Goal: Find specific page/section: Find specific page/section

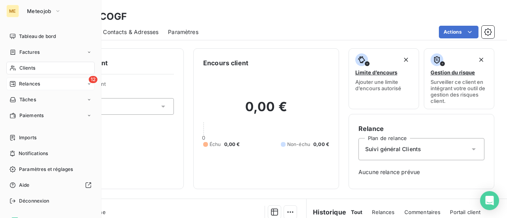
click at [29, 82] on span "Relances" at bounding box center [29, 83] width 21 height 7
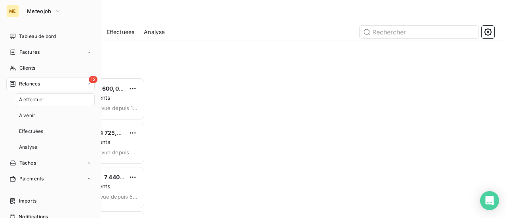
scroll to position [135, 101]
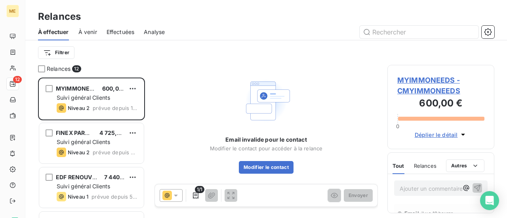
click at [87, 35] on span "À venir" at bounding box center [87, 32] width 19 height 8
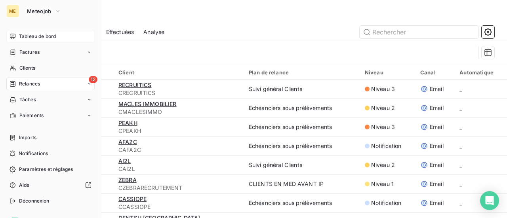
click at [46, 34] on span "Tableau de bord" at bounding box center [37, 36] width 37 height 7
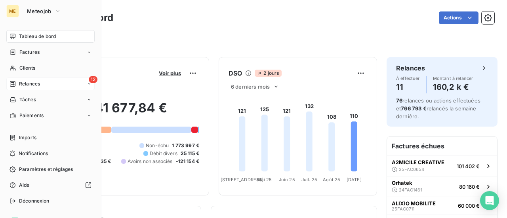
click at [30, 81] on span "Relances" at bounding box center [29, 83] width 21 height 7
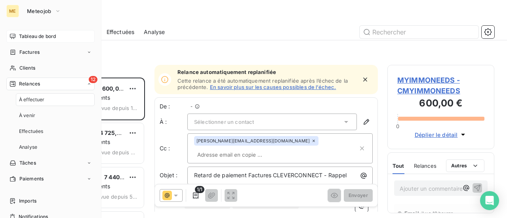
scroll to position [135, 101]
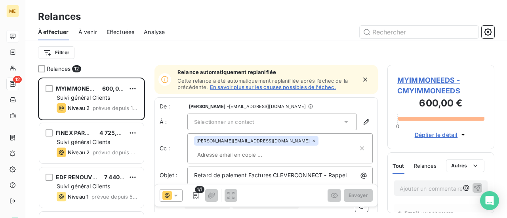
click at [116, 37] on div "Effectuées" at bounding box center [120, 32] width 28 height 17
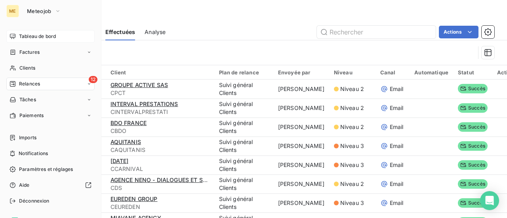
click at [28, 37] on span "Tableau de bord" at bounding box center [37, 36] width 37 height 7
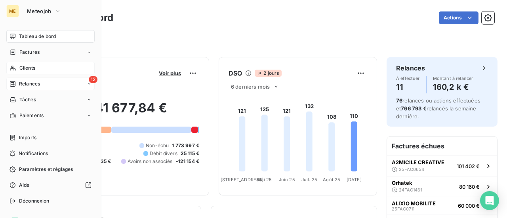
click at [27, 66] on span "Clients" at bounding box center [27, 68] width 16 height 7
click at [30, 70] on span "Clients" at bounding box center [27, 68] width 16 height 7
click at [28, 49] on span "Factures" at bounding box center [29, 52] width 20 height 7
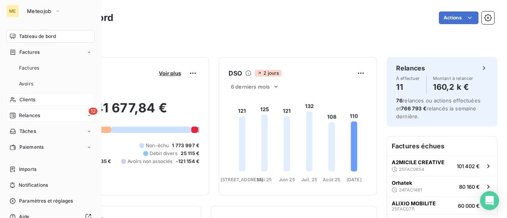
click at [30, 101] on span "Clients" at bounding box center [27, 99] width 16 height 7
click at [27, 101] on span "Clients" at bounding box center [27, 99] width 16 height 7
click at [32, 118] on span "Relances" at bounding box center [29, 115] width 21 height 7
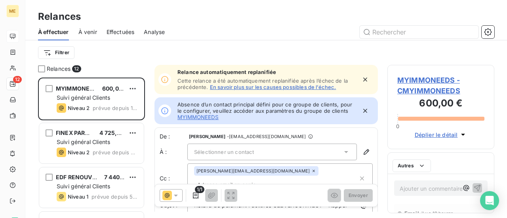
scroll to position [135, 101]
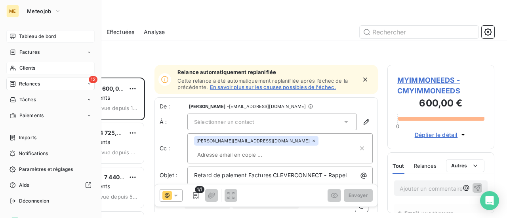
click at [27, 66] on span "Clients" at bounding box center [27, 68] width 16 height 7
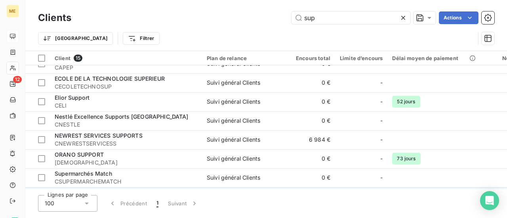
scroll to position [85, 0]
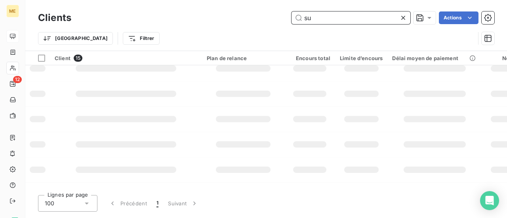
type input "s"
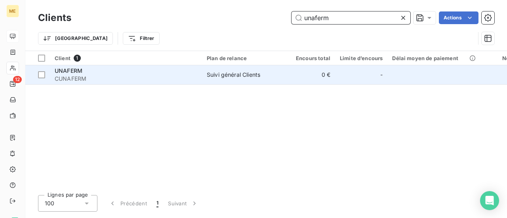
type input "unaferm"
click at [81, 77] on span "CUNAFERM" at bounding box center [126, 79] width 142 height 8
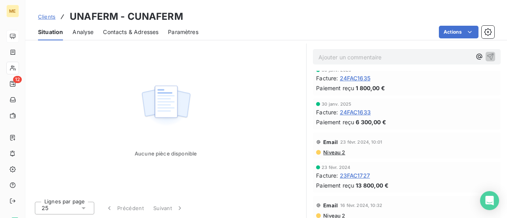
scroll to position [79, 0]
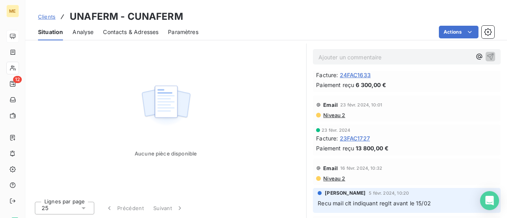
click at [352, 139] on span "23FAC1727" at bounding box center [355, 138] width 30 height 8
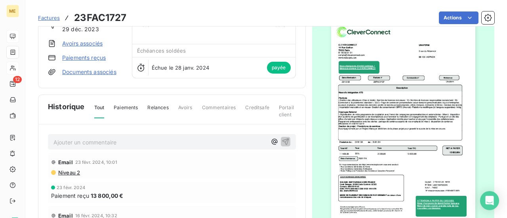
scroll to position [79, 0]
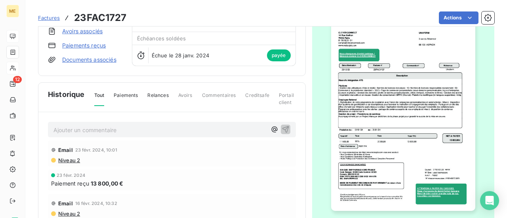
click at [379, 143] on img "button" at bounding box center [403, 109] width 144 height 203
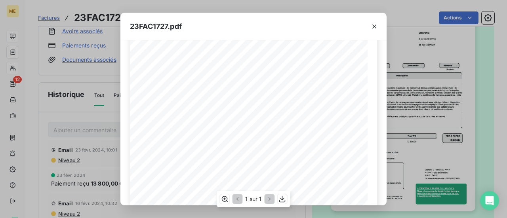
scroll to position [119, 0]
click at [374, 25] on icon "button" at bounding box center [374, 27] width 8 height 8
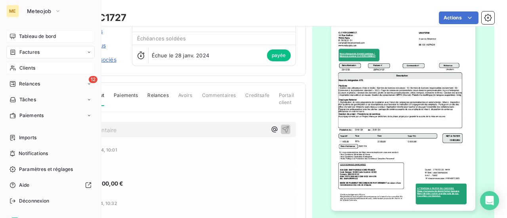
click at [26, 68] on span "Clients" at bounding box center [27, 68] width 16 height 7
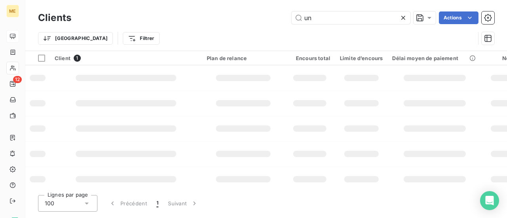
type input "u"
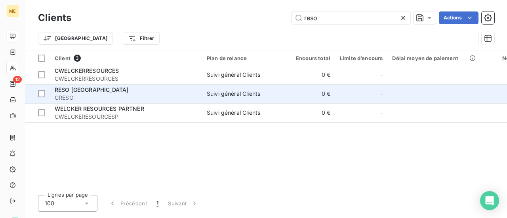
type input "reso"
click at [121, 95] on span "CRESO" at bounding box center [126, 98] width 142 height 8
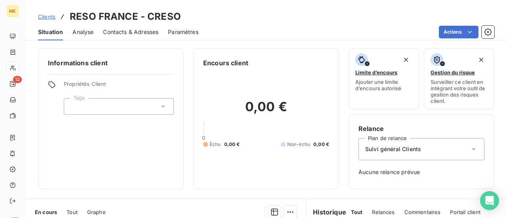
scroll to position [158, 0]
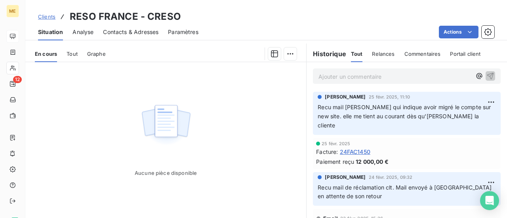
click at [353, 148] on span "24FAC1450" at bounding box center [355, 152] width 30 height 8
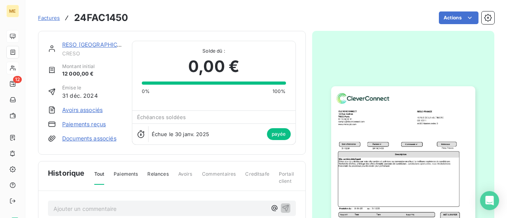
scroll to position [1, 0]
click at [390, 161] on img "button" at bounding box center [403, 187] width 144 height 203
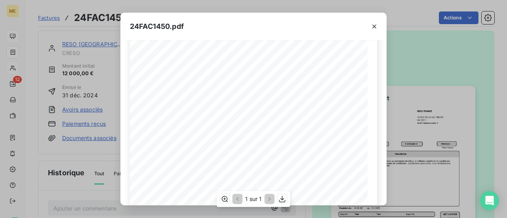
scroll to position [119, 0]
click at [372, 27] on icon "button" at bounding box center [374, 27] width 8 height 8
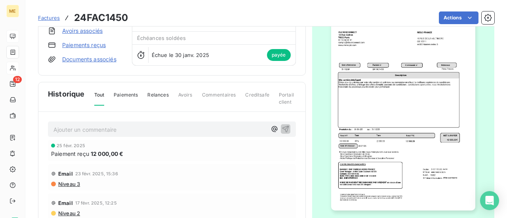
scroll to position [80, 0]
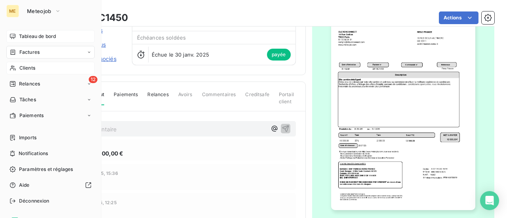
click at [28, 67] on span "Clients" at bounding box center [27, 68] width 16 height 7
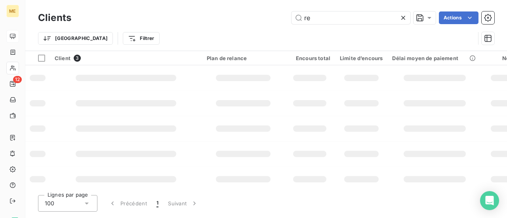
type input "r"
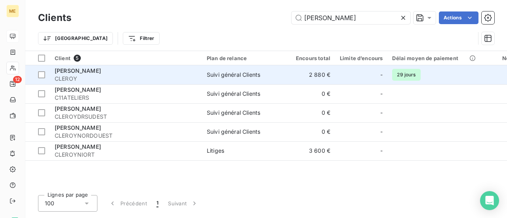
type input "[PERSON_NAME]"
click at [152, 80] on span "CLEROY" at bounding box center [126, 79] width 142 height 8
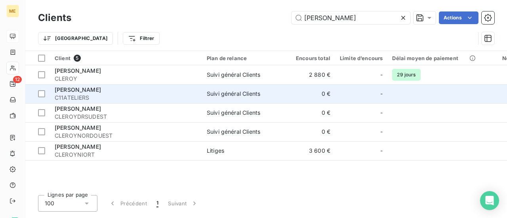
click at [83, 96] on span "C11ATELIERS" at bounding box center [126, 98] width 142 height 8
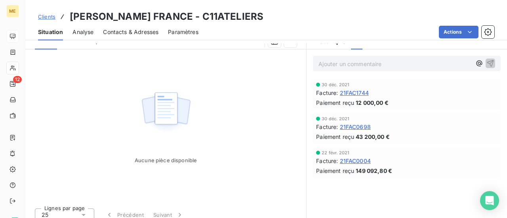
scroll to position [178, 0]
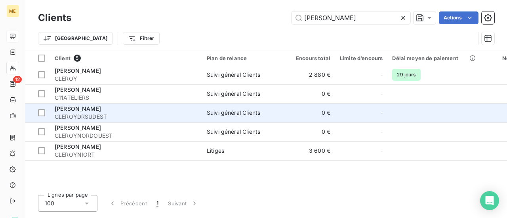
click at [110, 116] on span "CLEROYDRSUDEST" at bounding box center [126, 117] width 142 height 8
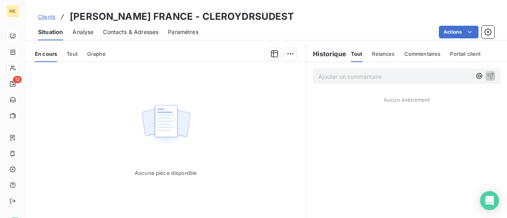
scroll to position [40, 0]
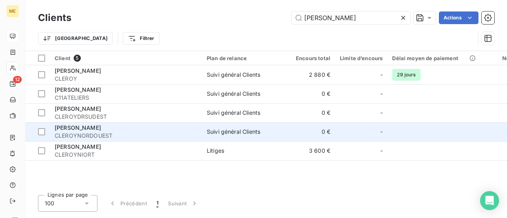
click at [74, 134] on span "CLEROYNORDOUEST" at bounding box center [126, 136] width 142 height 8
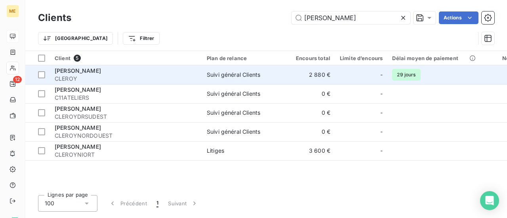
click at [99, 76] on span "CLEROY" at bounding box center [126, 79] width 142 height 8
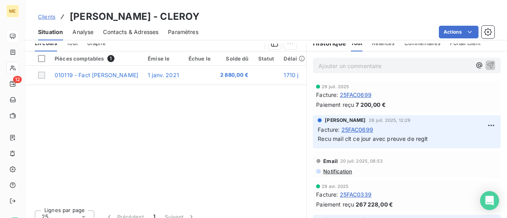
scroll to position [178, 0]
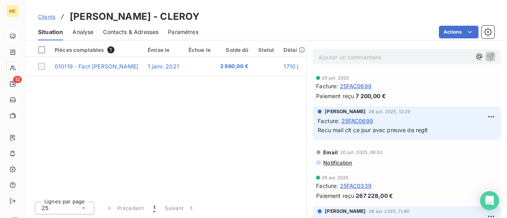
click at [356, 186] on span "25FAC0339" at bounding box center [356, 186] width 32 height 8
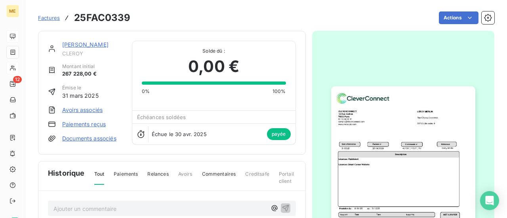
click at [356, 186] on img "button" at bounding box center [403, 187] width 144 height 203
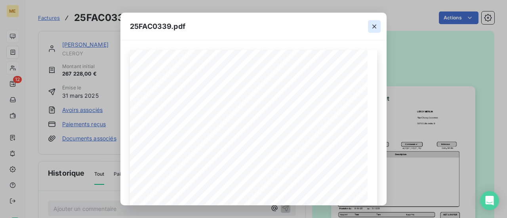
click at [376, 27] on icon "button" at bounding box center [374, 27] width 8 height 8
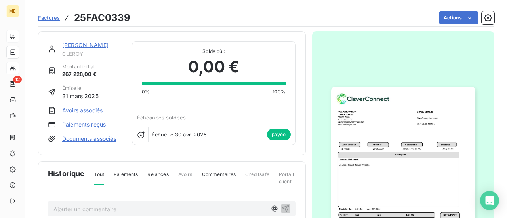
scroll to position [40, 0]
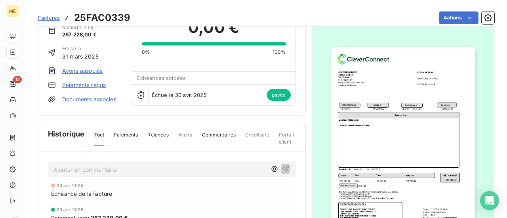
click at [349, 146] on img "button" at bounding box center [403, 148] width 144 height 203
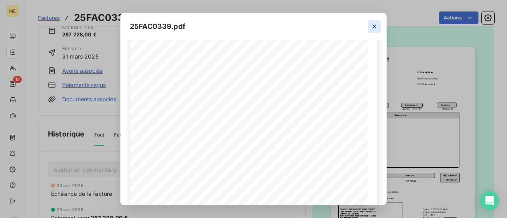
click at [374, 27] on icon "button" at bounding box center [374, 27] width 8 height 8
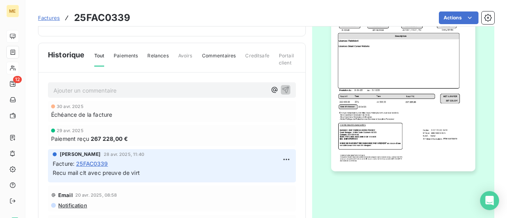
scroll to position [119, 0]
click at [374, 57] on img "button" at bounding box center [403, 69] width 144 height 203
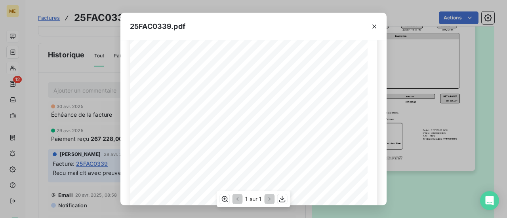
scroll to position [158, 0]
click at [371, 26] on icon "button" at bounding box center [374, 27] width 8 height 8
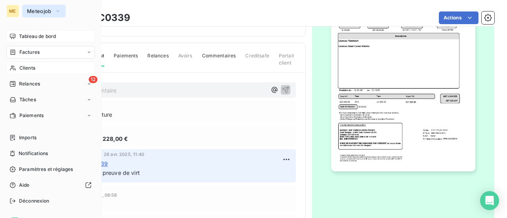
click at [53, 11] on button "Meteojob" at bounding box center [44, 11] width 44 height 13
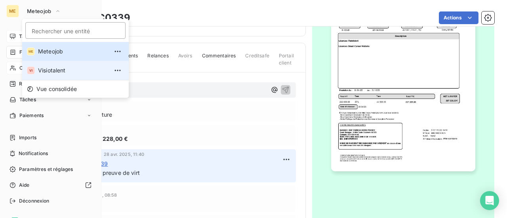
click at [50, 70] on span "Visiotalent" at bounding box center [73, 70] width 70 height 8
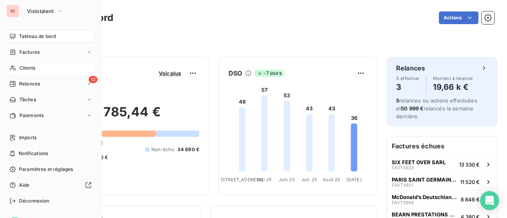
click at [27, 67] on span "Clients" at bounding box center [27, 68] width 16 height 7
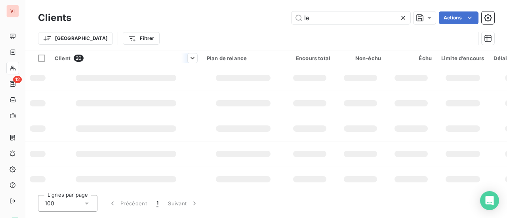
type input "l"
type input "oran"
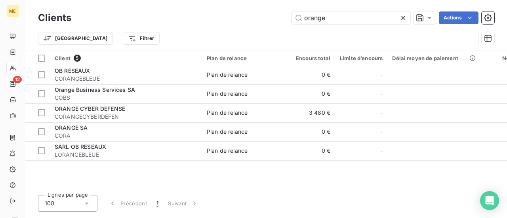
type input "orange"
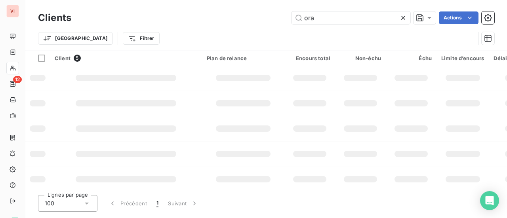
type input "orange"
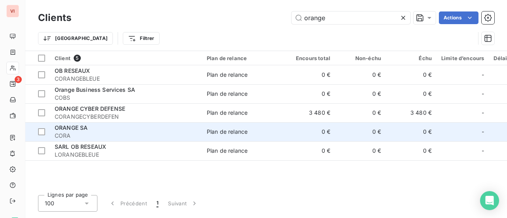
click at [133, 127] on div "ORANGE SA" at bounding box center [126, 128] width 142 height 8
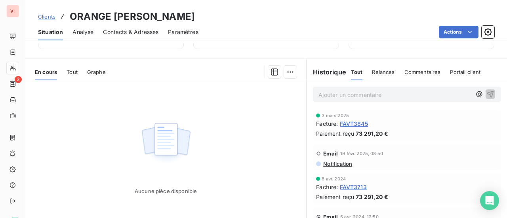
scroll to position [158, 0]
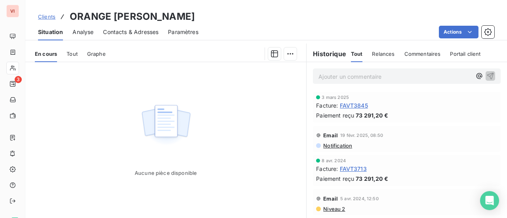
click at [352, 106] on span "FAVT3845" at bounding box center [354, 105] width 28 height 8
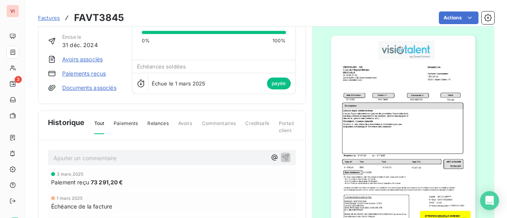
scroll to position [80, 0]
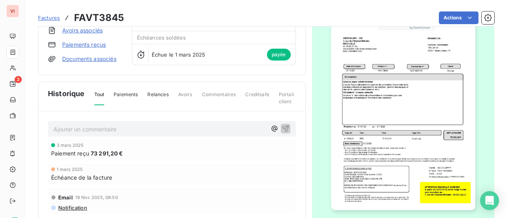
click at [380, 108] on img "button" at bounding box center [403, 108] width 144 height 203
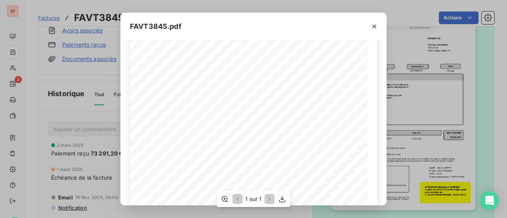
scroll to position [119, 0]
click at [373, 27] on icon "button" at bounding box center [374, 27] width 8 height 8
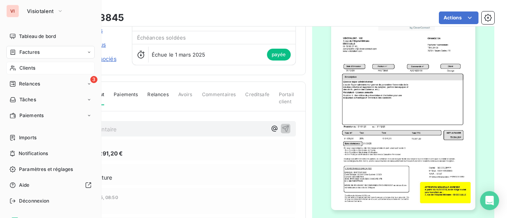
click at [27, 68] on span "Clients" at bounding box center [27, 68] width 16 height 7
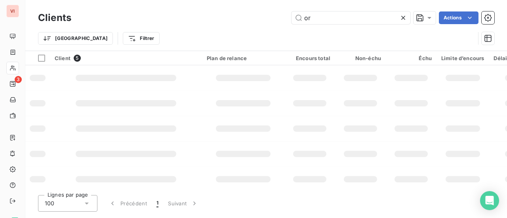
type input "o"
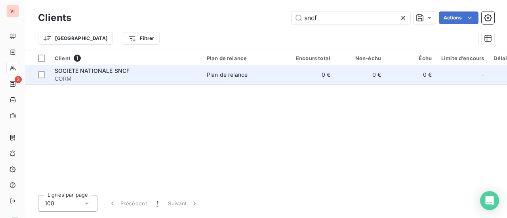
type input "sncf"
click at [120, 80] on span "CORM" at bounding box center [126, 79] width 142 height 8
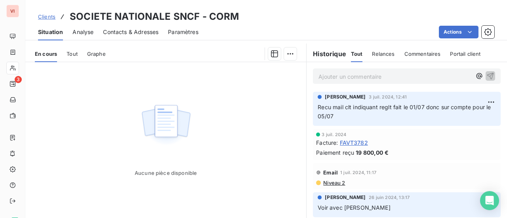
scroll to position [178, 0]
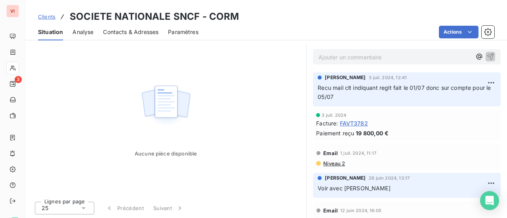
click at [354, 123] on span "FAVT3782" at bounding box center [354, 123] width 28 height 8
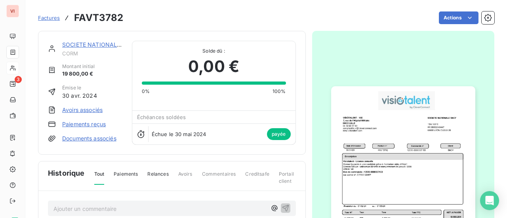
click at [369, 165] on img "button" at bounding box center [403, 187] width 144 height 203
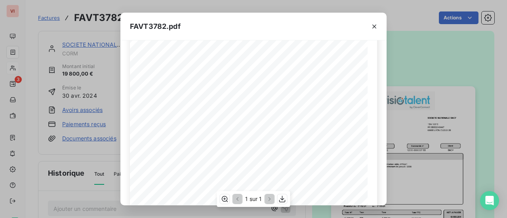
scroll to position [40, 0]
click at [376, 27] on icon "button" at bounding box center [374, 27] width 8 height 8
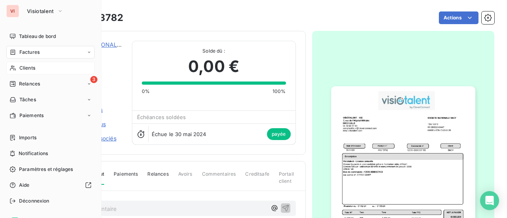
click at [27, 66] on span "Clients" at bounding box center [27, 68] width 16 height 7
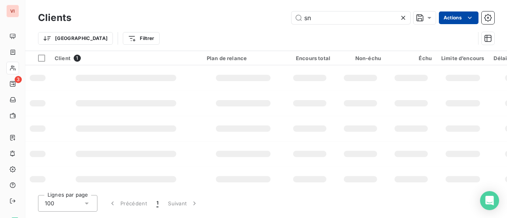
type input "s"
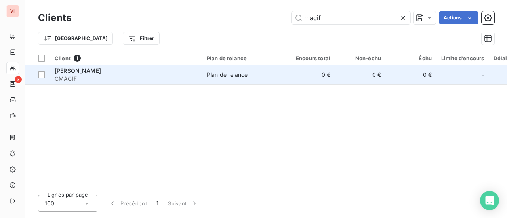
type input "macif"
click at [83, 79] on span "CMACIF" at bounding box center [126, 79] width 142 height 8
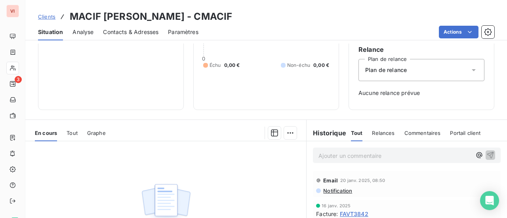
scroll to position [119, 0]
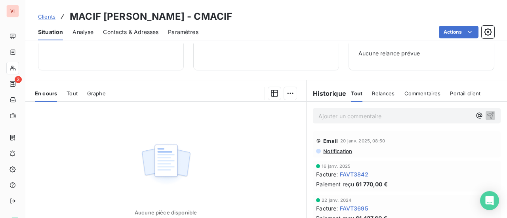
click at [351, 174] on span "FAVT3842" at bounding box center [354, 174] width 28 height 8
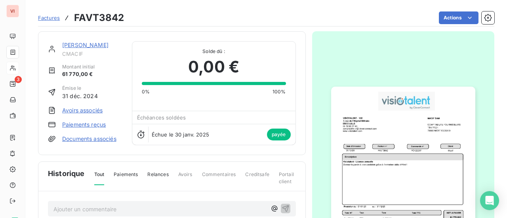
scroll to position [79, 0]
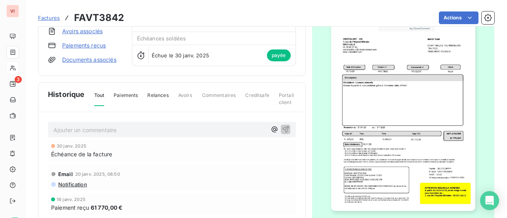
click at [411, 106] on img "button" at bounding box center [403, 109] width 144 height 203
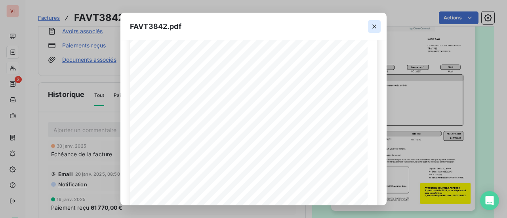
click at [371, 30] on icon "button" at bounding box center [374, 27] width 8 height 8
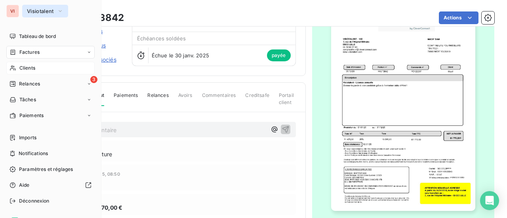
click at [40, 15] on button "Visiotalent" at bounding box center [45, 11] width 46 height 13
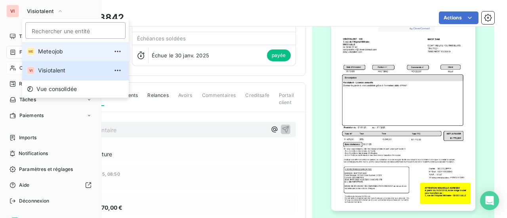
click at [50, 51] on span "Meteojob" at bounding box center [73, 51] width 70 height 8
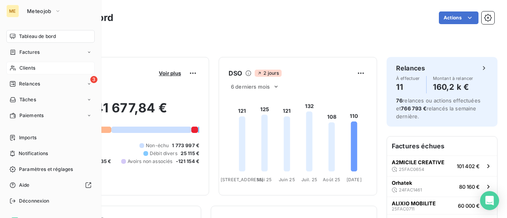
click at [25, 67] on span "Clients" at bounding box center [27, 68] width 16 height 7
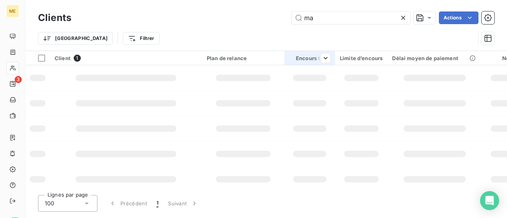
type input "m"
type input "ap"
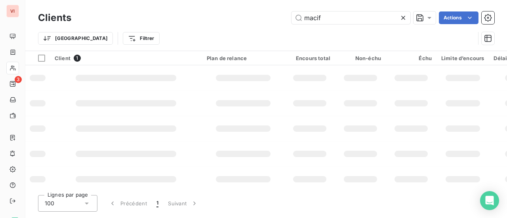
type input "ap"
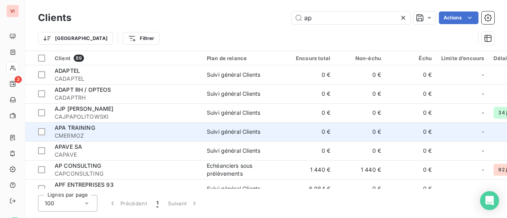
scroll to position [79, 0]
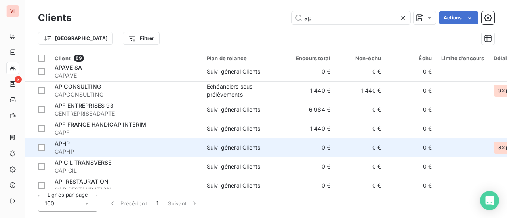
click at [182, 141] on div "APHP" at bounding box center [126, 144] width 142 height 8
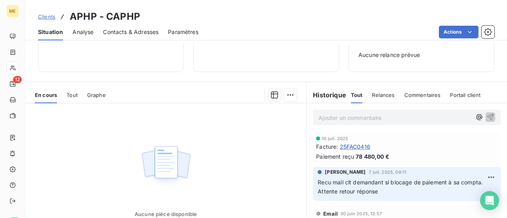
scroll to position [119, 0]
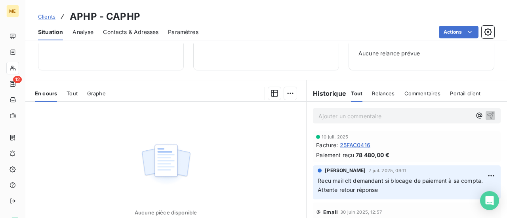
click at [351, 145] on span "25FAC0416" at bounding box center [355, 145] width 30 height 8
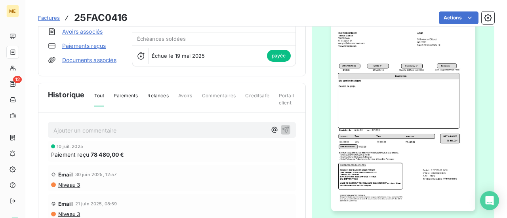
scroll to position [79, 0]
click at [383, 116] on img "button" at bounding box center [403, 109] width 144 height 203
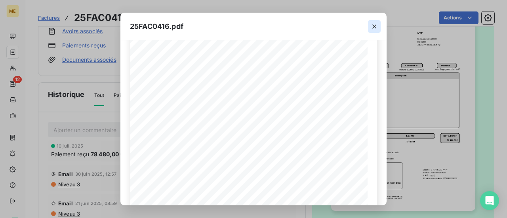
click at [373, 29] on icon "button" at bounding box center [374, 27] width 8 height 8
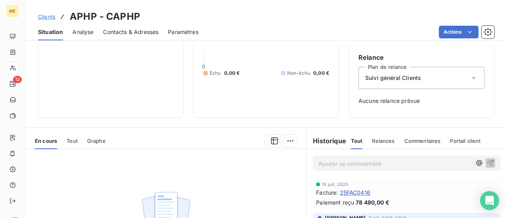
scroll to position [19, 0]
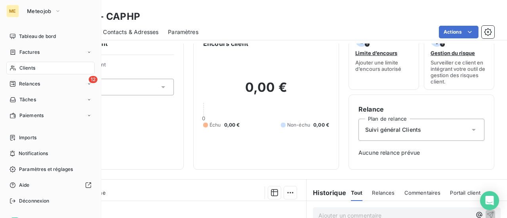
click at [28, 66] on span "Clients" at bounding box center [27, 68] width 16 height 7
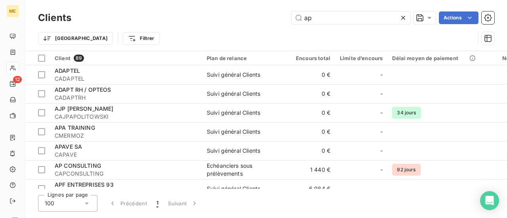
type input "a"
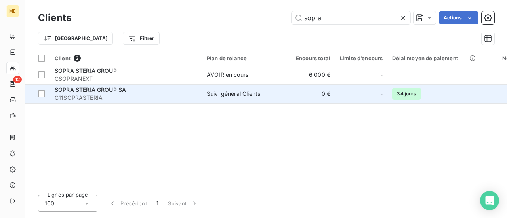
type input "sopra"
click at [103, 96] on span "C11SOPRASTERIA" at bounding box center [126, 98] width 142 height 8
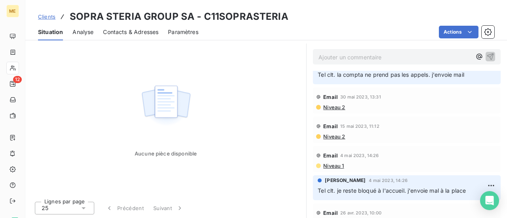
scroll to position [385, 0]
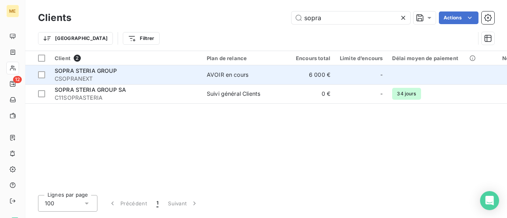
click at [89, 73] on span "SOPRA STERIA GROUP" at bounding box center [86, 70] width 62 height 7
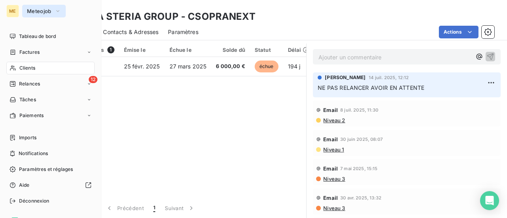
click at [47, 13] on span "Meteojob" at bounding box center [39, 11] width 25 height 6
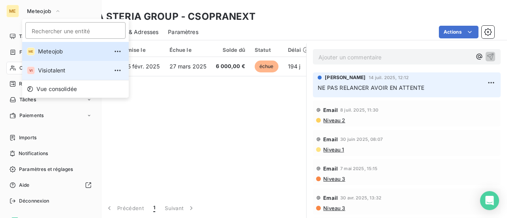
click at [49, 69] on span "Visiotalent" at bounding box center [73, 70] width 70 height 8
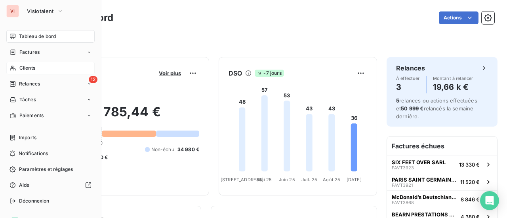
click at [22, 69] on span "Clients" at bounding box center [27, 68] width 16 height 7
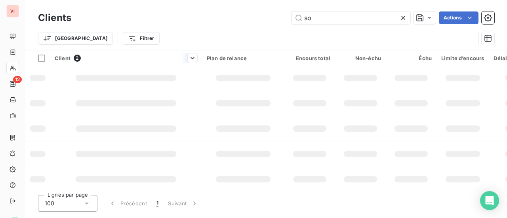
type input "s"
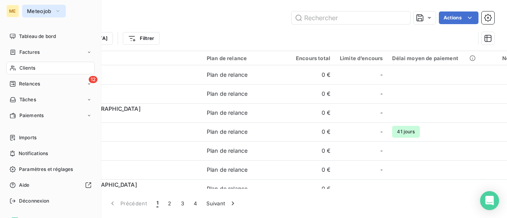
click at [55, 11] on icon "button" at bounding box center [58, 11] width 6 height 8
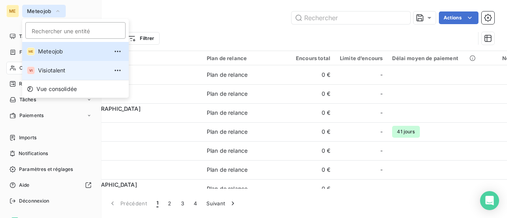
click at [48, 73] on span "Visiotalent" at bounding box center [73, 70] width 70 height 8
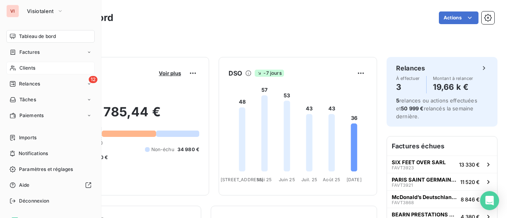
click at [28, 69] on span "Clients" at bounding box center [27, 68] width 16 height 7
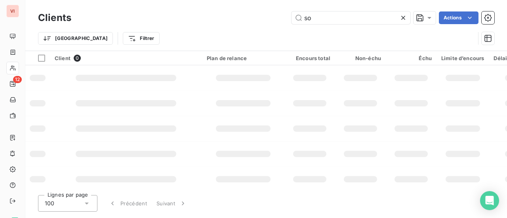
type input "s"
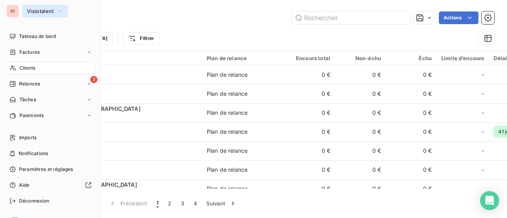
click at [52, 11] on span "Visiotalent" at bounding box center [40, 11] width 27 height 6
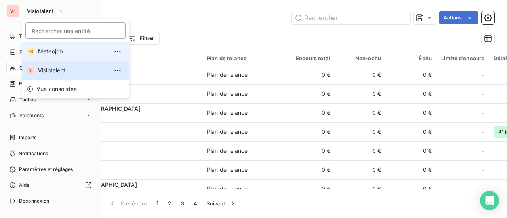
click at [51, 53] on span "Meteojob" at bounding box center [73, 51] width 70 height 8
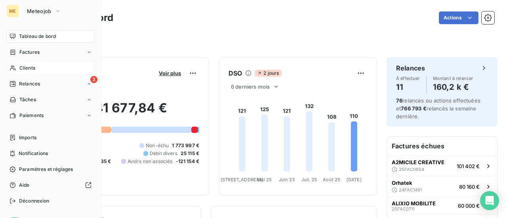
click at [25, 69] on span "Clients" at bounding box center [27, 68] width 16 height 7
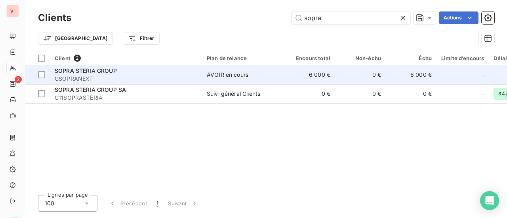
type input "sopra"
click at [91, 78] on span "CSOPRANEXT" at bounding box center [126, 79] width 142 height 8
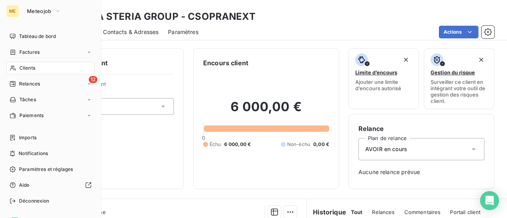
click at [31, 68] on span "Clients" at bounding box center [27, 68] width 16 height 7
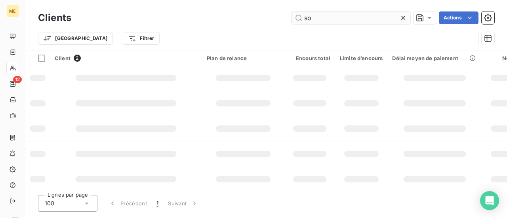
type input "s"
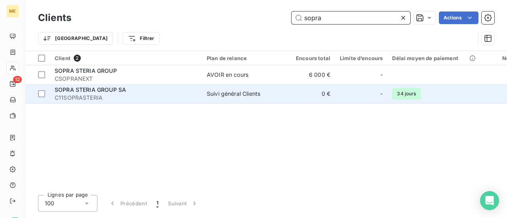
type input "sopra"
click at [89, 97] on span "C11SOPRASTERIA" at bounding box center [126, 98] width 142 height 8
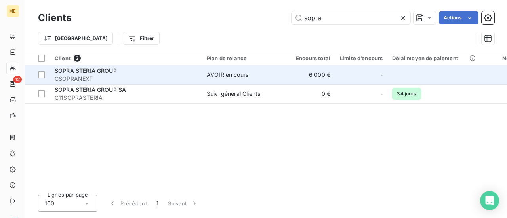
click at [86, 75] on span "CSOPRANEXT" at bounding box center [126, 79] width 142 height 8
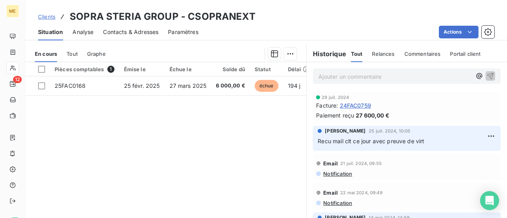
scroll to position [178, 0]
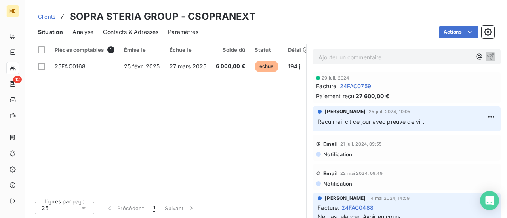
click at [355, 203] on span "24FAC0488" at bounding box center [357, 207] width 32 height 8
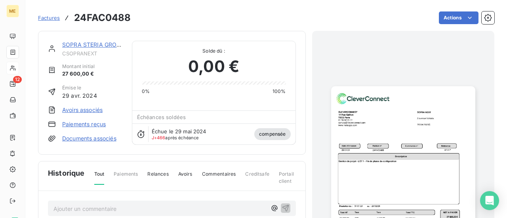
click at [376, 177] on img "button" at bounding box center [403, 187] width 144 height 203
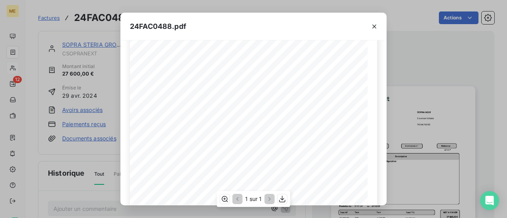
scroll to position [79, 0]
click at [373, 26] on icon "button" at bounding box center [374, 27] width 8 height 8
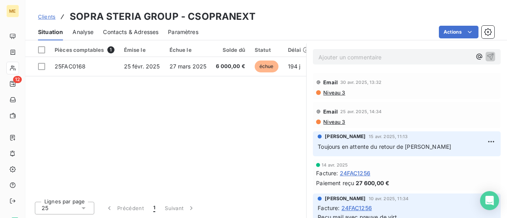
scroll to position [119, 0]
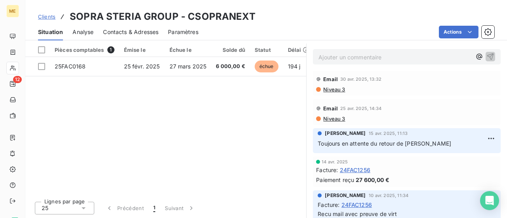
click at [366, 170] on span "24FAC1256" at bounding box center [355, 170] width 30 height 8
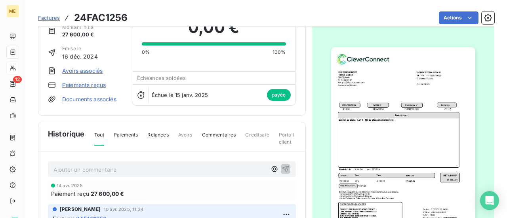
scroll to position [79, 0]
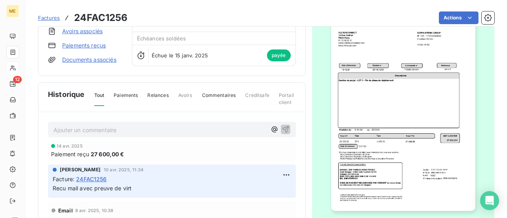
click at [406, 113] on img "button" at bounding box center [403, 109] width 144 height 203
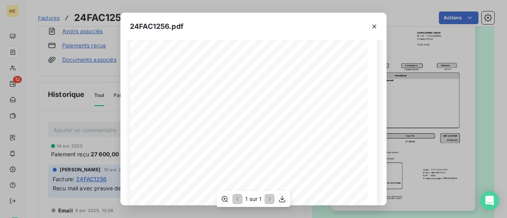
scroll to position [119, 0]
click at [372, 27] on icon "button" at bounding box center [374, 27] width 8 height 8
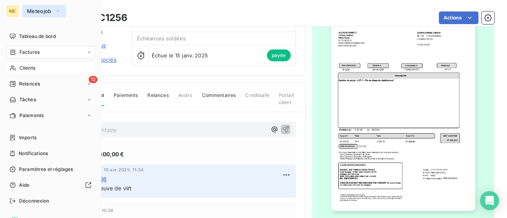
click at [36, 13] on span "Meteojob" at bounding box center [39, 11] width 25 height 6
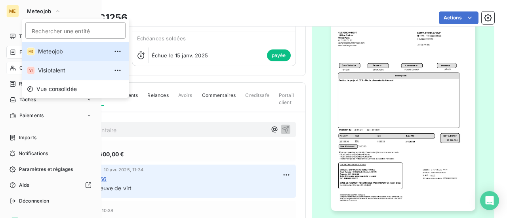
click at [44, 70] on span "Visiotalent" at bounding box center [73, 70] width 70 height 8
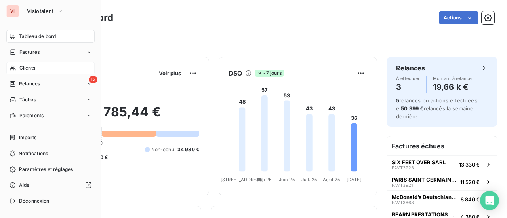
click at [32, 70] on span "Clients" at bounding box center [27, 68] width 16 height 7
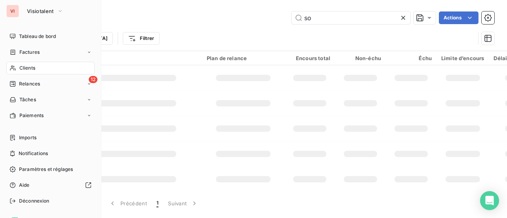
type input "s"
type input "duff"
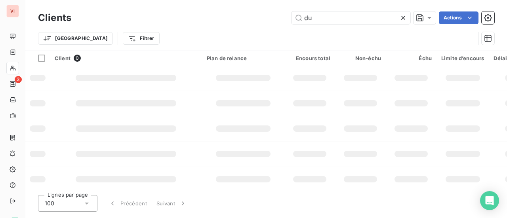
type input "d"
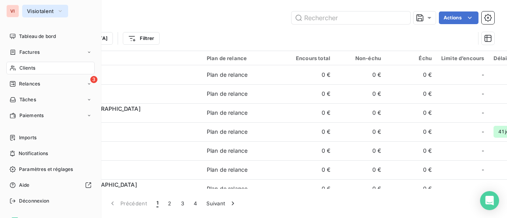
click at [31, 11] on span "Visiotalent" at bounding box center [40, 11] width 27 height 6
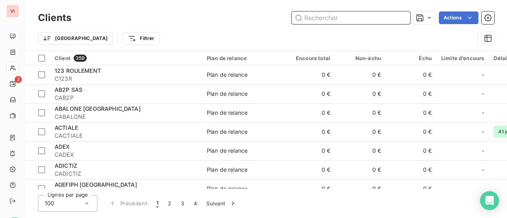
click at [335, 18] on input "text" at bounding box center [350, 17] width 119 height 13
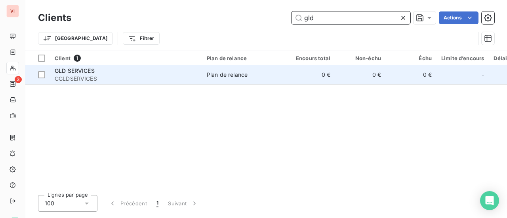
type input "gld"
click at [73, 80] on span "CGLDSERVICES" at bounding box center [126, 79] width 142 height 8
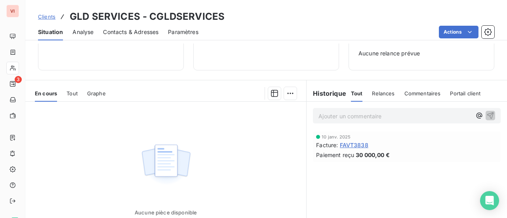
scroll to position [178, 0]
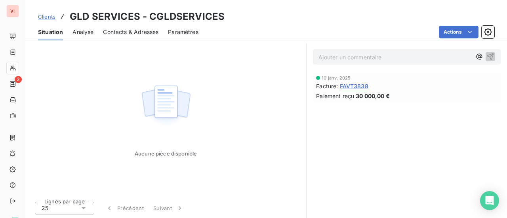
click at [359, 84] on span "FAVT3838" at bounding box center [354, 86] width 28 height 8
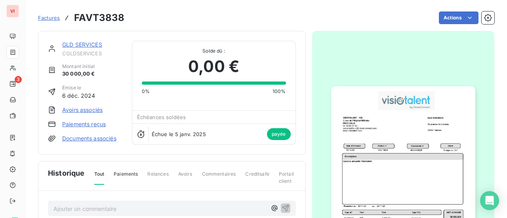
click at [366, 145] on img "button" at bounding box center [403, 187] width 144 height 203
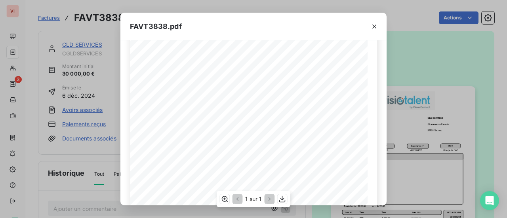
scroll to position [79, 0]
click at [372, 24] on icon "button" at bounding box center [374, 27] width 8 height 8
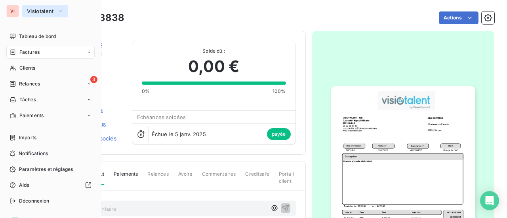
click at [46, 9] on span "Visiotalent" at bounding box center [40, 11] width 27 height 6
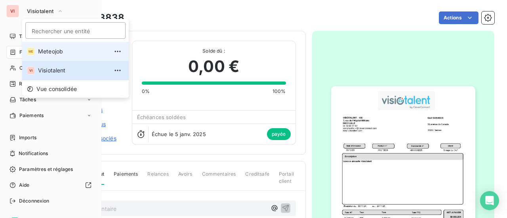
click at [57, 58] on li "ME Meteojob" at bounding box center [75, 51] width 106 height 19
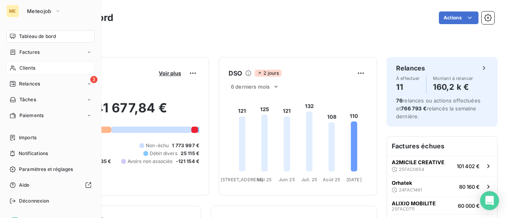
click at [34, 71] on span "Clients" at bounding box center [27, 68] width 16 height 7
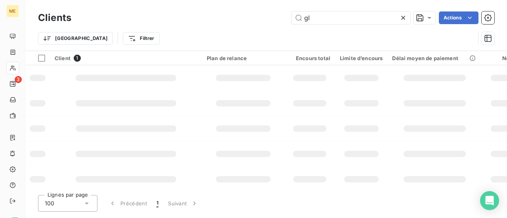
type input "g"
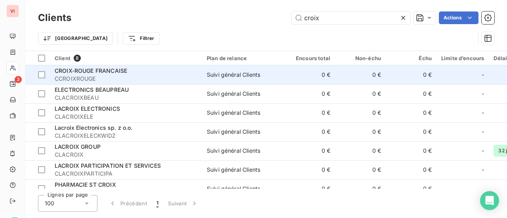
type input "croix"
click at [122, 78] on span "CCROIXROUGE" at bounding box center [126, 79] width 142 height 8
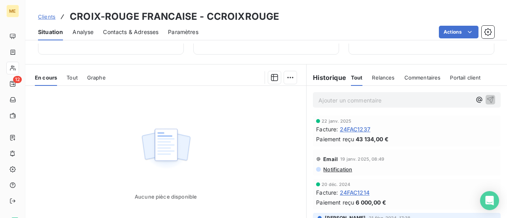
scroll to position [158, 0]
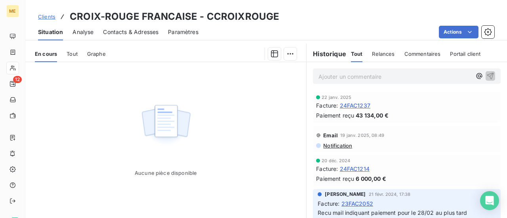
click at [359, 106] on span "24FAC1237" at bounding box center [355, 105] width 30 height 8
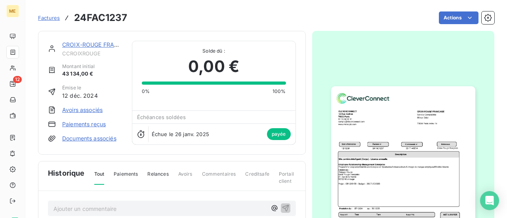
click at [363, 123] on img "button" at bounding box center [403, 187] width 144 height 203
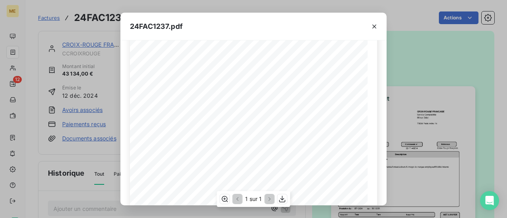
scroll to position [79, 0]
click at [372, 30] on icon "button" at bounding box center [374, 27] width 8 height 8
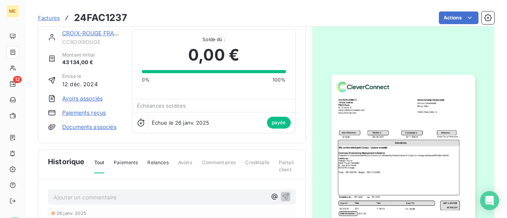
scroll to position [40, 0]
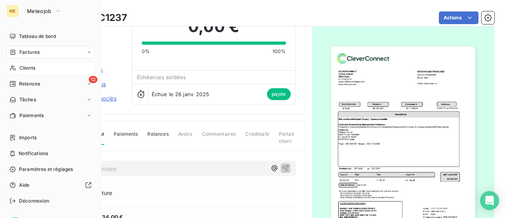
click at [29, 70] on span "Clients" at bounding box center [27, 68] width 16 height 7
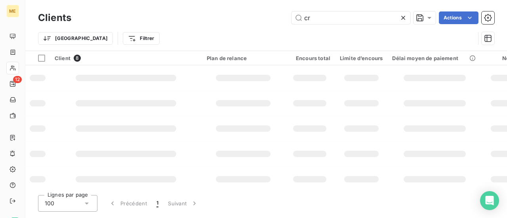
type input "c"
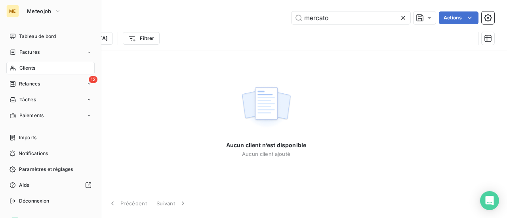
click at [26, 63] on div "Clients" at bounding box center [50, 68] width 88 height 13
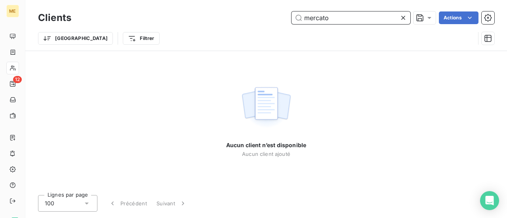
click at [338, 19] on input "mercato" at bounding box center [350, 17] width 119 height 13
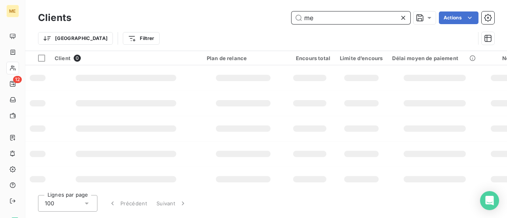
type input "m"
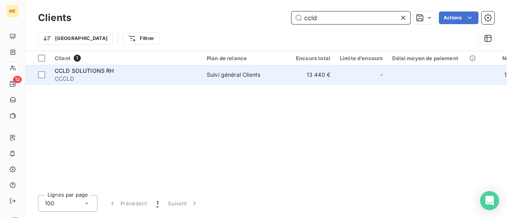
type input "ccld"
click at [104, 72] on span "CCLD SOLUTIONS RH" at bounding box center [84, 70] width 59 height 7
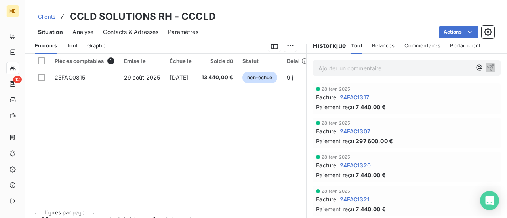
scroll to position [198, 0]
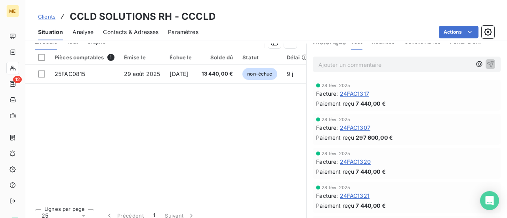
click at [355, 127] on span "24FAC1307" at bounding box center [355, 127] width 30 height 8
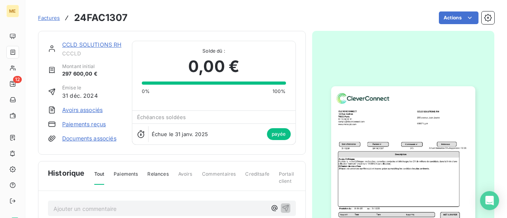
click at [355, 127] on img "button" at bounding box center [403, 187] width 144 height 203
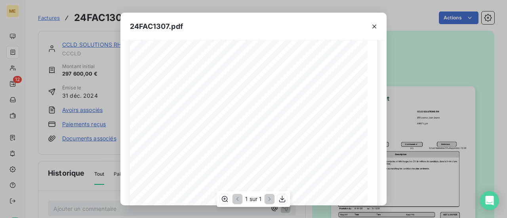
scroll to position [119, 0]
click at [374, 28] on icon "button" at bounding box center [374, 27] width 8 height 8
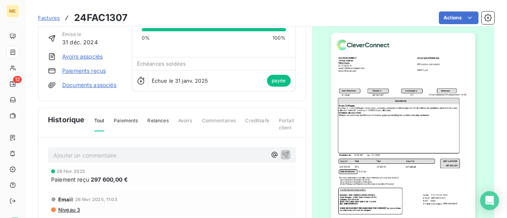
scroll to position [79, 0]
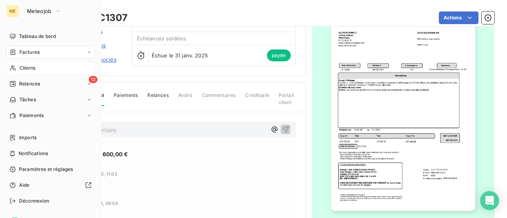
click at [25, 64] on div "Clients" at bounding box center [50, 68] width 88 height 13
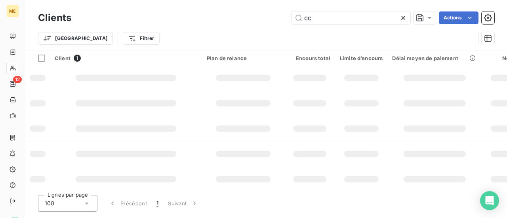
type input "c"
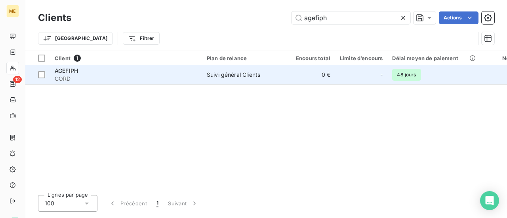
type input "agefiph"
click at [95, 78] on span "CORD" at bounding box center [126, 79] width 142 height 8
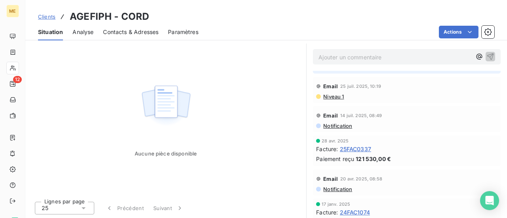
scroll to position [158, 0]
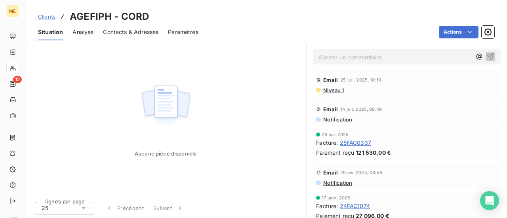
click at [362, 147] on span "25FAC0337" at bounding box center [355, 143] width 31 height 8
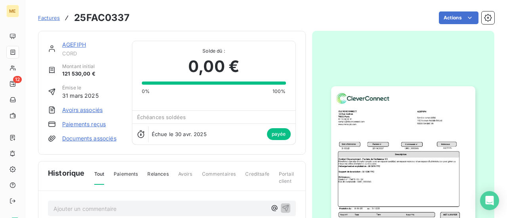
click at [362, 154] on img "button" at bounding box center [403, 187] width 144 height 203
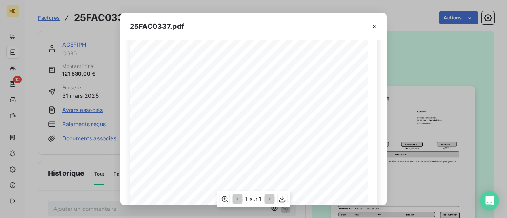
scroll to position [79, 0]
click at [374, 28] on icon "button" at bounding box center [374, 27] width 8 height 8
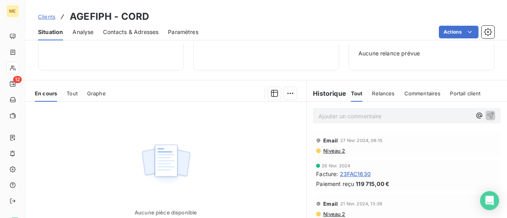
scroll to position [831, 0]
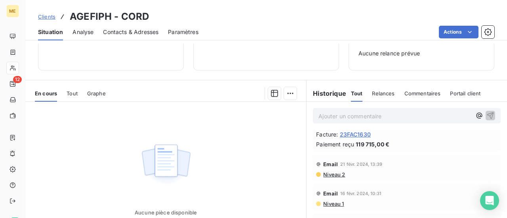
click at [353, 139] on span "23FAC1630" at bounding box center [355, 134] width 31 height 8
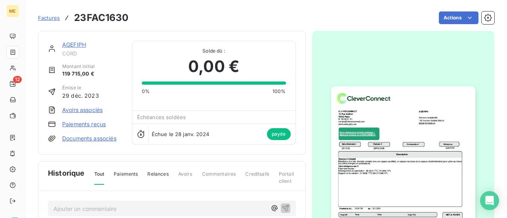
click at [362, 158] on img "button" at bounding box center [403, 187] width 144 height 203
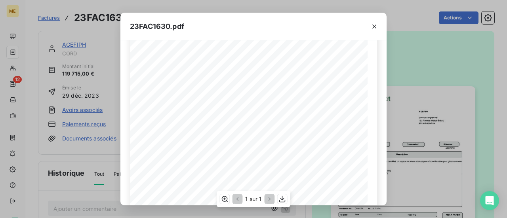
scroll to position [79, 0]
click at [370, 30] on icon "button" at bounding box center [374, 27] width 8 height 8
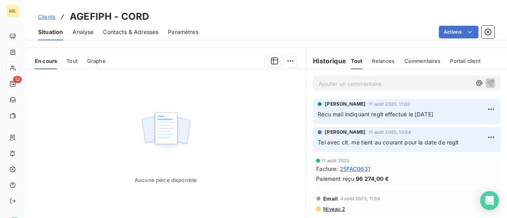
scroll to position [178, 0]
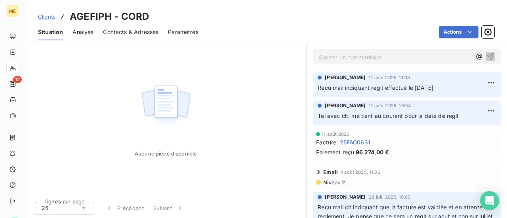
click at [353, 141] on span "25FAC0631" at bounding box center [355, 142] width 30 height 8
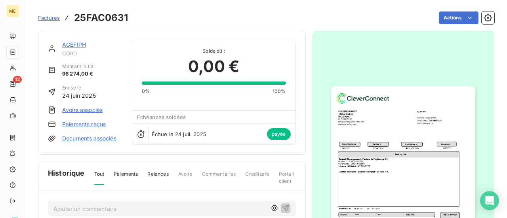
click at [385, 186] on img "button" at bounding box center [403, 187] width 144 height 203
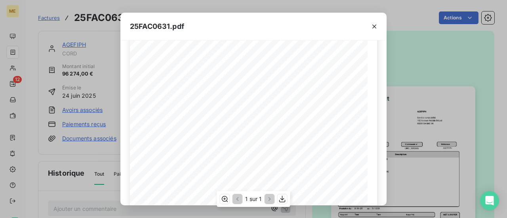
scroll to position [119, 0]
click at [374, 28] on icon "button" at bounding box center [374, 27] width 8 height 8
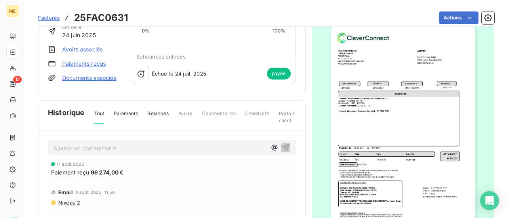
scroll to position [79, 0]
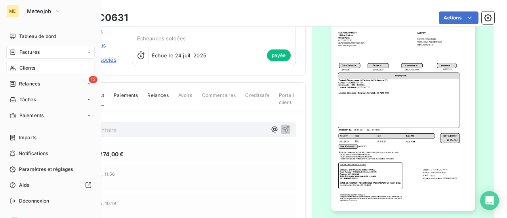
click at [24, 70] on span "Clients" at bounding box center [27, 68] width 16 height 7
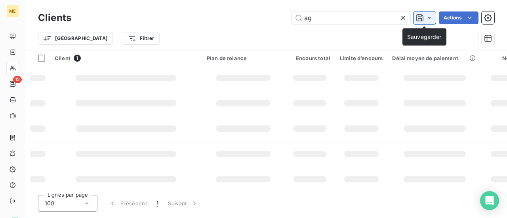
type input "a"
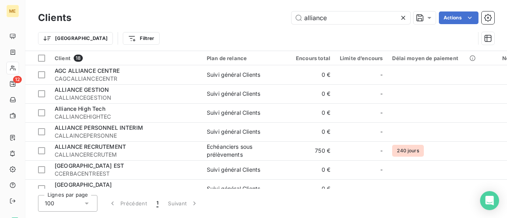
type input "alliance"
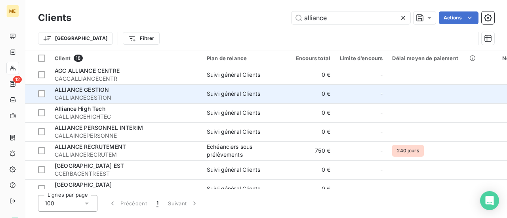
click at [116, 94] on span "CALLIANCEGESTION" at bounding box center [126, 98] width 142 height 8
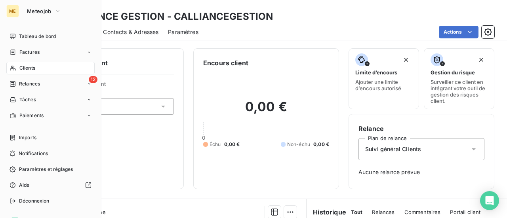
click at [34, 67] on span "Clients" at bounding box center [27, 68] width 16 height 7
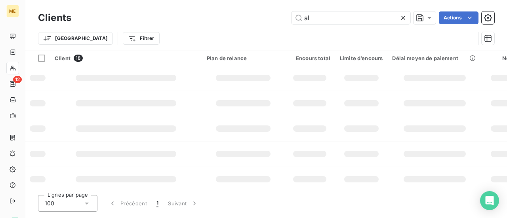
type input "a"
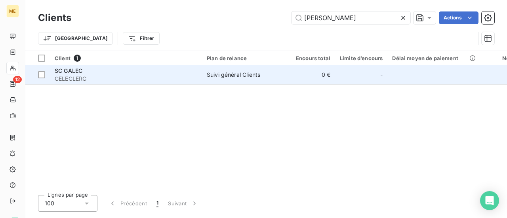
type input "[PERSON_NAME]"
click at [76, 74] on div "SC GALEC" at bounding box center [126, 71] width 142 height 8
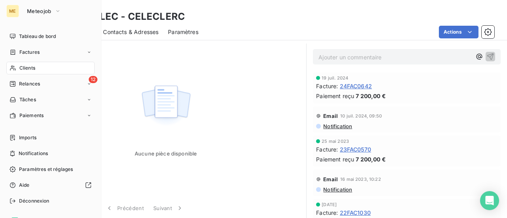
click at [29, 66] on span "Clients" at bounding box center [27, 68] width 16 height 7
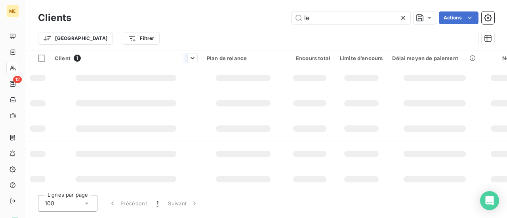
type input "l"
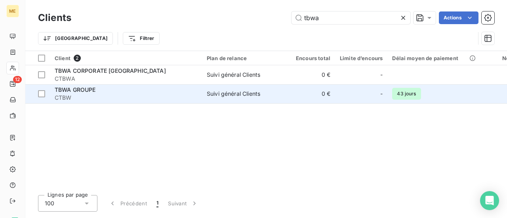
type input "tbwa"
click at [95, 97] on span "CTBW" at bounding box center [126, 98] width 142 height 8
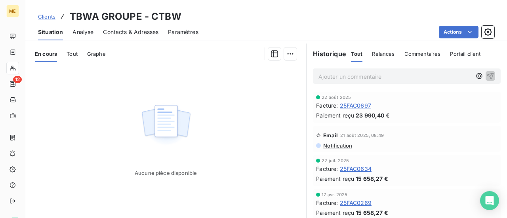
scroll to position [40, 0]
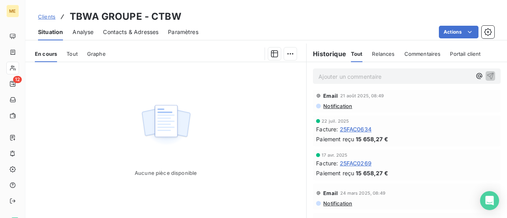
click at [352, 162] on span "25FAC0269" at bounding box center [356, 163] width 32 height 8
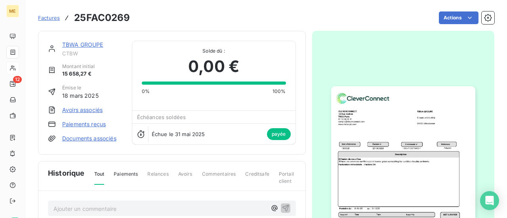
click at [400, 166] on img "button" at bounding box center [403, 187] width 144 height 203
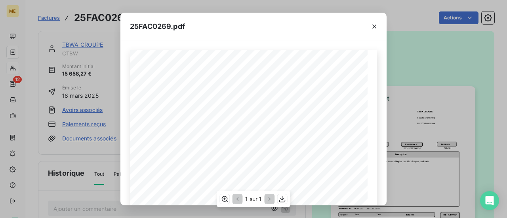
scroll to position [119, 0]
click at [371, 28] on icon "button" at bounding box center [374, 27] width 8 height 8
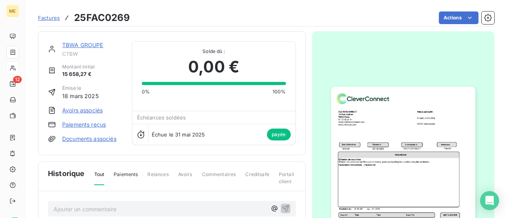
scroll to position [79, 0]
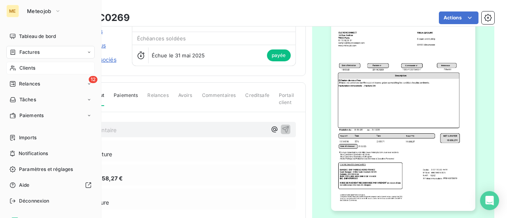
click at [22, 70] on span "Clients" at bounding box center [27, 68] width 16 height 7
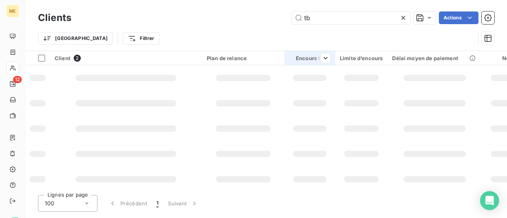
type input "t"
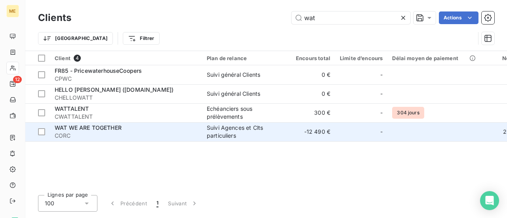
type input "wat"
click at [110, 134] on span "CORC" at bounding box center [126, 136] width 142 height 8
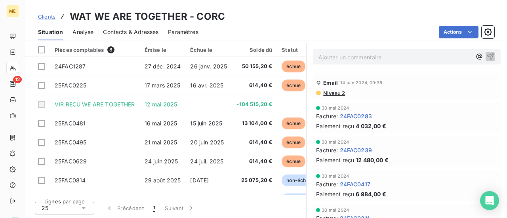
scroll to position [3166, 0]
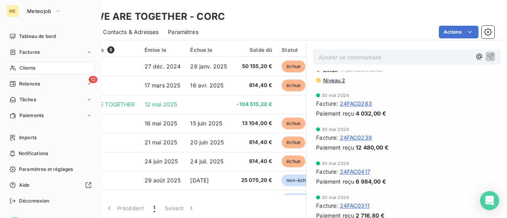
click at [27, 69] on span "Clients" at bounding box center [27, 68] width 16 height 7
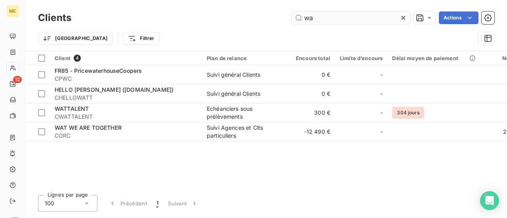
type input "w"
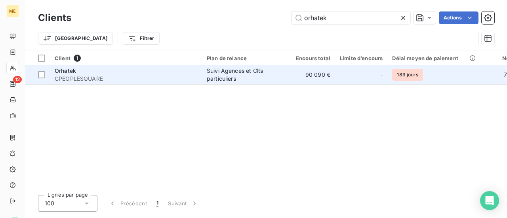
type input "orhatek"
click at [62, 72] on span "Orhatek" at bounding box center [65, 70] width 21 height 7
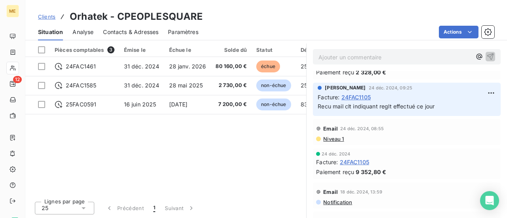
scroll to position [1108, 0]
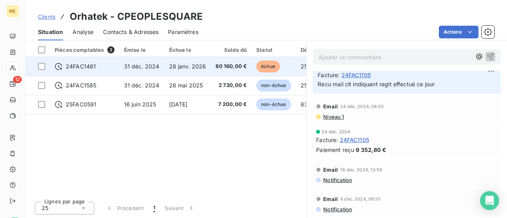
click at [195, 69] on td "28 janv. 2026" at bounding box center [187, 66] width 47 height 19
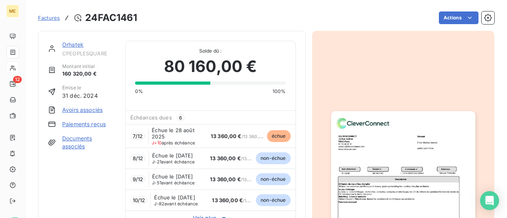
click at [393, 138] on img "button" at bounding box center [403, 212] width 144 height 203
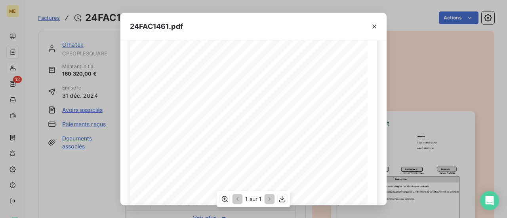
scroll to position [40, 0]
click at [371, 27] on icon "button" at bounding box center [374, 27] width 8 height 8
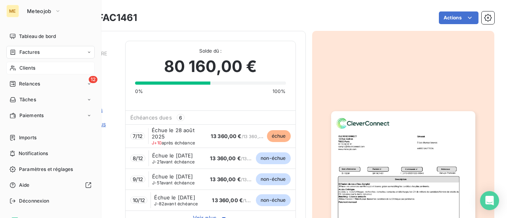
click at [25, 69] on span "Clients" at bounding box center [27, 68] width 16 height 7
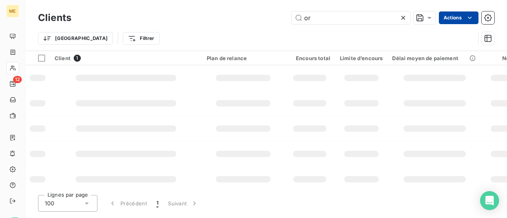
type input "o"
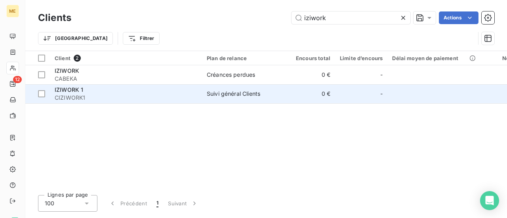
type input "iziwork"
click at [87, 96] on span "CIZIWORK1" at bounding box center [126, 98] width 142 height 8
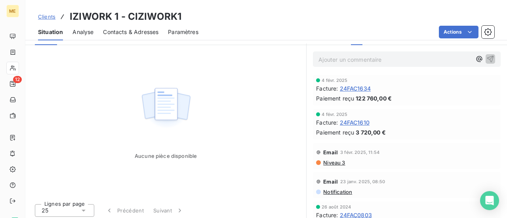
scroll to position [178, 0]
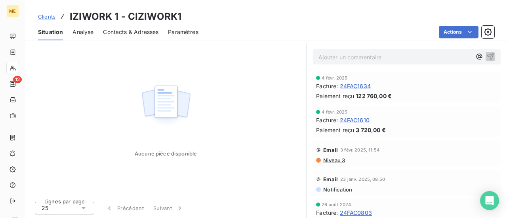
click at [352, 84] on span "24FAC1634" at bounding box center [355, 86] width 31 height 8
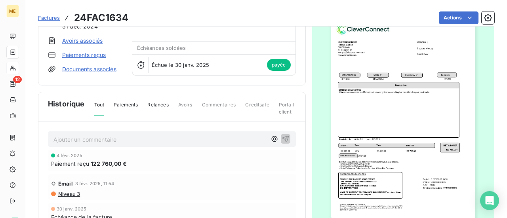
scroll to position [79, 0]
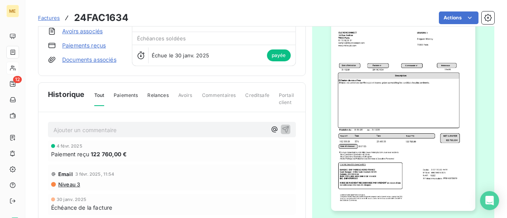
click at [350, 127] on img "button" at bounding box center [403, 109] width 144 height 203
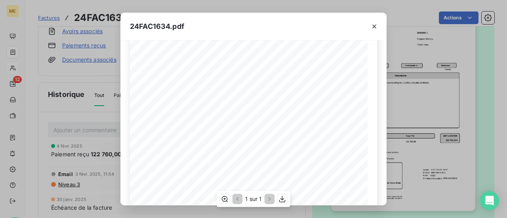
scroll to position [0, 0]
click at [373, 26] on icon "button" at bounding box center [374, 27] width 8 height 8
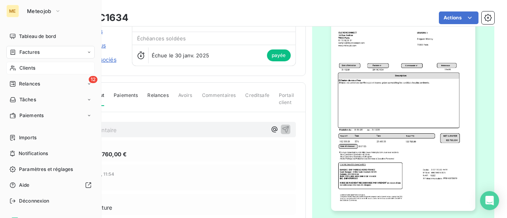
click at [29, 70] on span "Clients" at bounding box center [27, 68] width 16 height 7
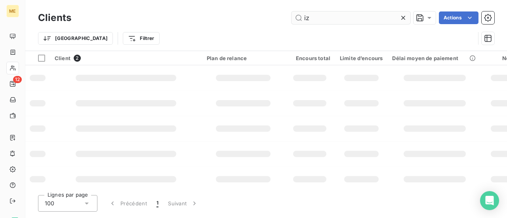
type input "i"
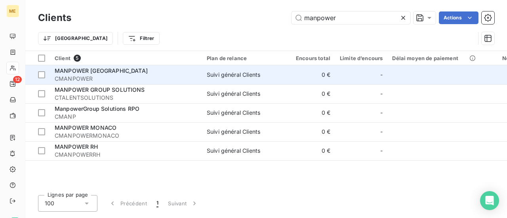
type input "manpower"
click at [150, 84] on td "MANPOWER France CMANPOWER" at bounding box center [126, 74] width 152 height 19
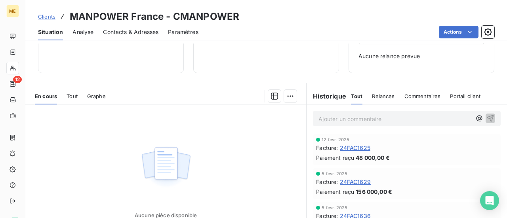
scroll to position [158, 0]
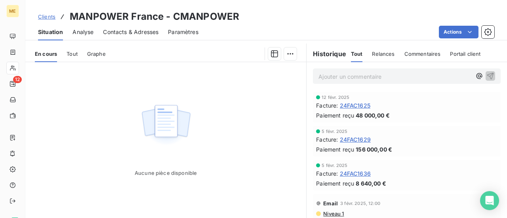
click at [355, 139] on span "24FAC1629" at bounding box center [355, 139] width 31 height 8
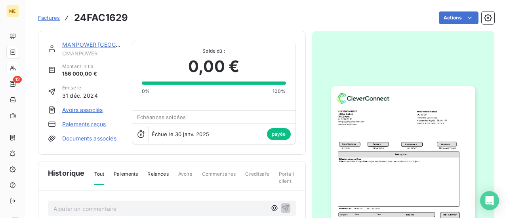
click at [382, 186] on img "button" at bounding box center [403, 187] width 144 height 203
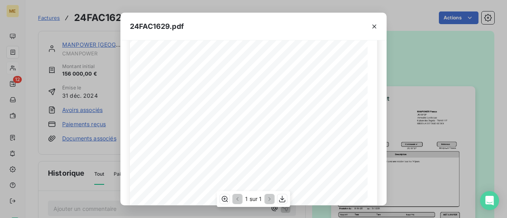
scroll to position [158, 0]
click at [373, 27] on icon "button" at bounding box center [374, 27] width 8 height 8
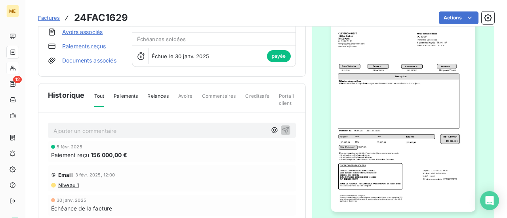
scroll to position [79, 0]
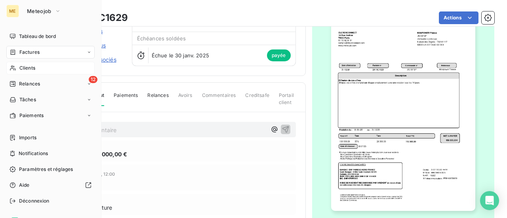
click at [23, 68] on span "Clients" at bounding box center [27, 68] width 16 height 7
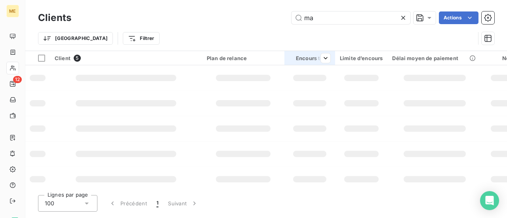
type input "m"
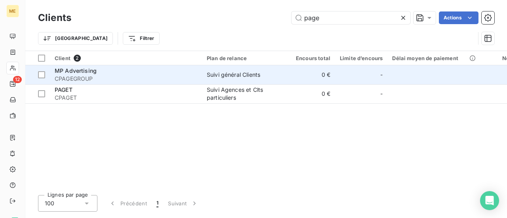
type input "page"
click at [198, 80] on td "MP Advertising CPAGEGROUP" at bounding box center [126, 74] width 152 height 19
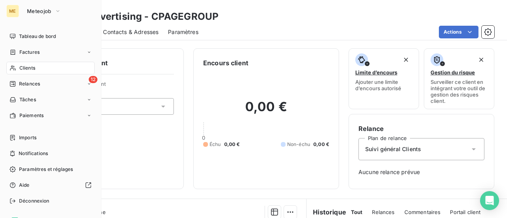
click at [32, 69] on span "Clients" at bounding box center [27, 68] width 16 height 7
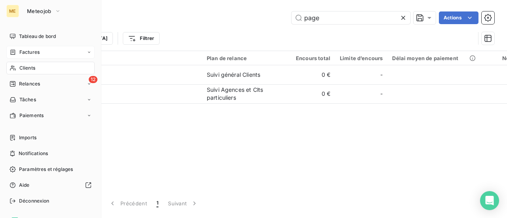
click at [34, 53] on span "Factures" at bounding box center [29, 52] width 20 height 7
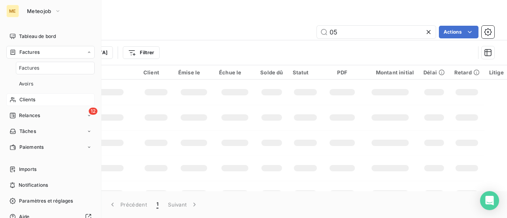
type input "0"
click at [25, 103] on div "Clients" at bounding box center [50, 99] width 88 height 13
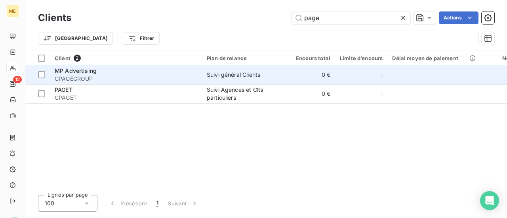
click at [88, 80] on span "CPAGEGROUP" at bounding box center [126, 79] width 142 height 8
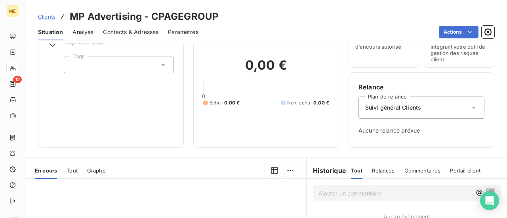
scroll to position [40, 0]
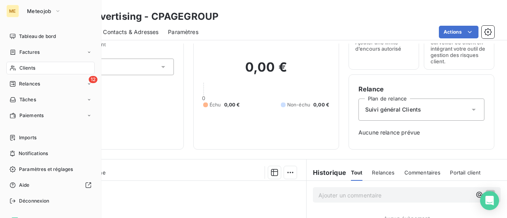
click at [24, 68] on span "Clients" at bounding box center [27, 68] width 16 height 7
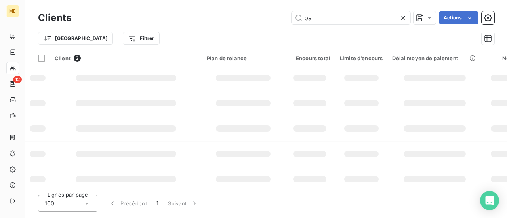
type input "p"
type input "zcomme"
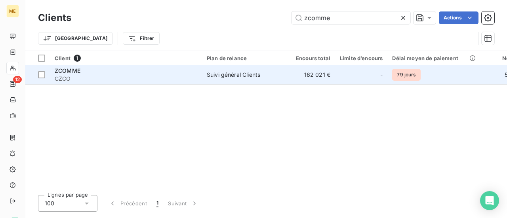
click at [68, 77] on span "CZCO" at bounding box center [126, 79] width 142 height 8
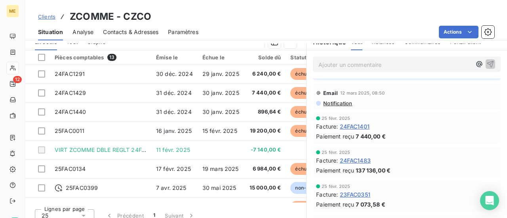
scroll to position [1504, 0]
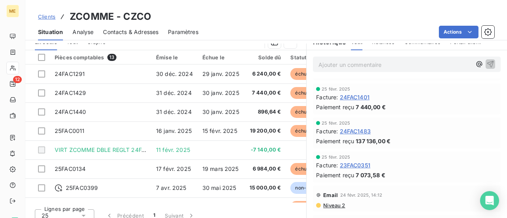
click at [353, 127] on span "24FAC1483" at bounding box center [355, 131] width 31 height 8
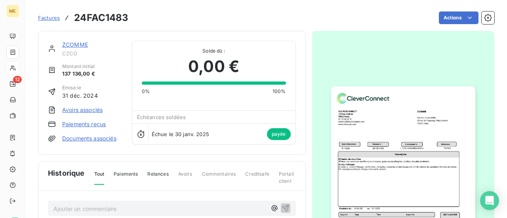
click at [378, 179] on img "button" at bounding box center [403, 187] width 144 height 203
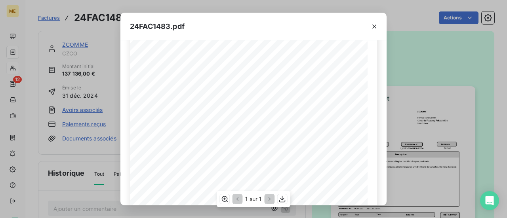
scroll to position [79, 0]
click at [371, 28] on icon "button" at bounding box center [374, 27] width 8 height 8
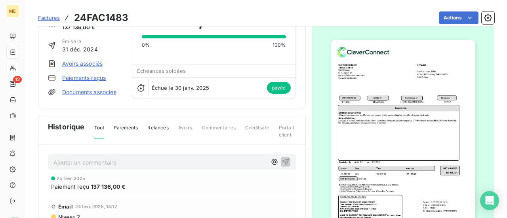
scroll to position [80, 0]
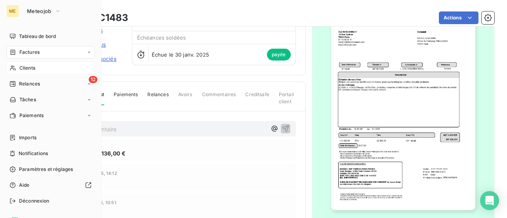
click at [27, 69] on span "Clients" at bounding box center [27, 68] width 16 height 7
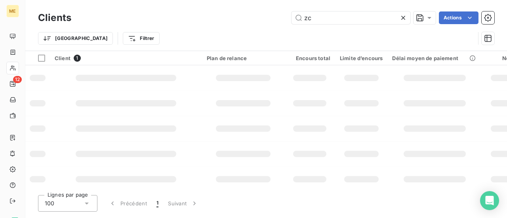
type input "z"
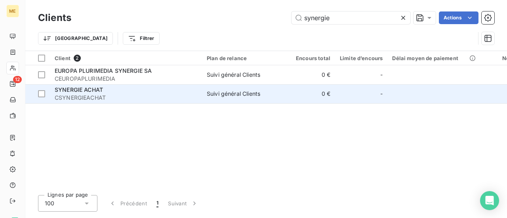
type input "synergie"
click at [74, 92] on span "SYNERGIE ACHAT" at bounding box center [79, 89] width 48 height 7
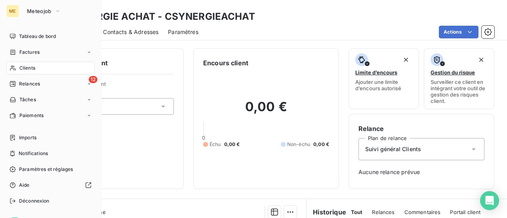
click at [33, 64] on div "Clients" at bounding box center [50, 68] width 88 height 13
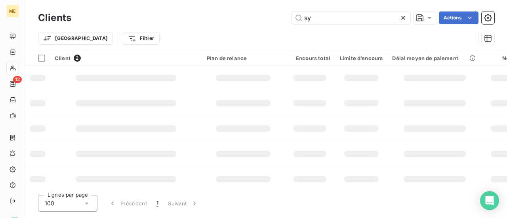
type input "s"
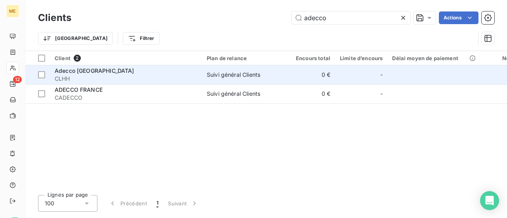
type input "adecco"
click at [124, 78] on span "CLHH" at bounding box center [126, 79] width 142 height 8
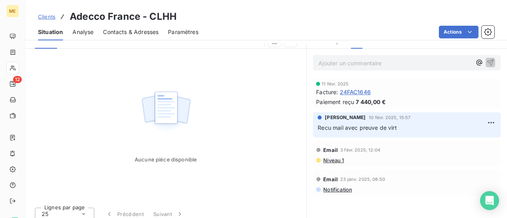
scroll to position [178, 0]
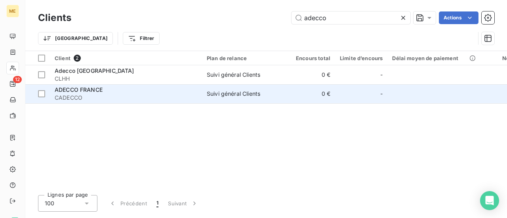
click at [84, 90] on span "ADECCO FRANCE" at bounding box center [79, 89] width 48 height 7
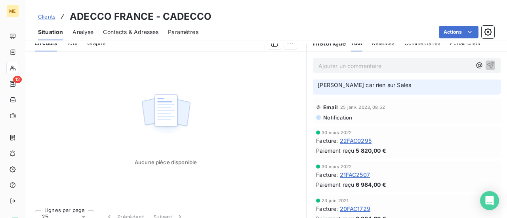
scroll to position [178, 0]
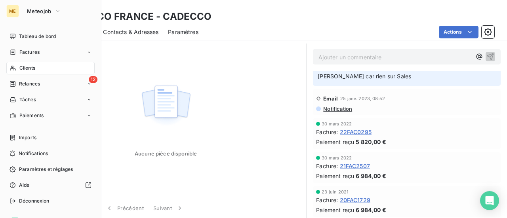
click at [28, 66] on span "Clients" at bounding box center [27, 68] width 16 height 7
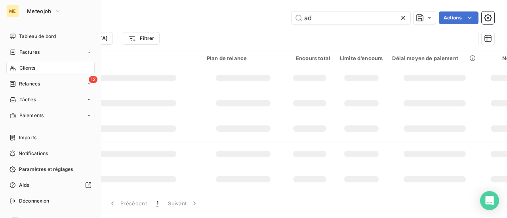
type input "a"
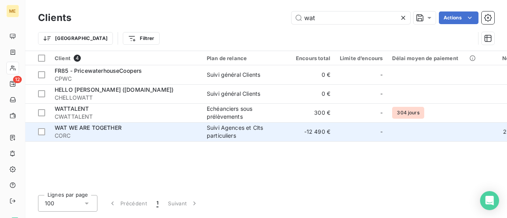
type input "wat"
click at [94, 134] on span "CORC" at bounding box center [126, 136] width 142 height 8
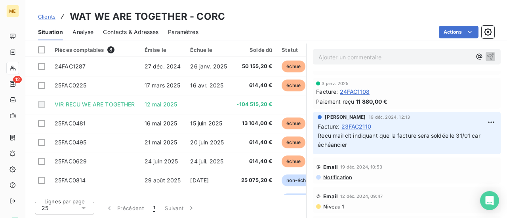
scroll to position [1979, 0]
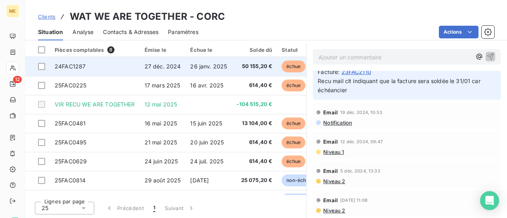
click at [123, 67] on td "24FAC1287" at bounding box center [95, 66] width 90 height 19
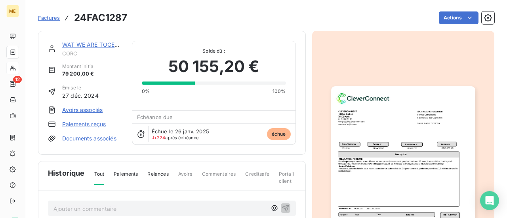
click at [380, 116] on img "button" at bounding box center [403, 187] width 144 height 203
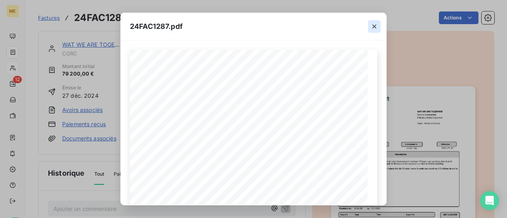
click at [372, 25] on icon "button" at bounding box center [374, 27] width 4 height 4
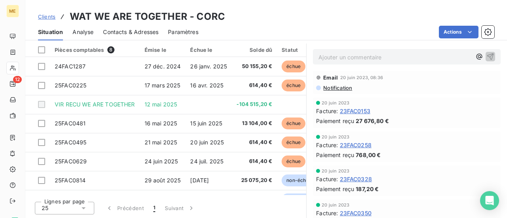
scroll to position [7045, 0]
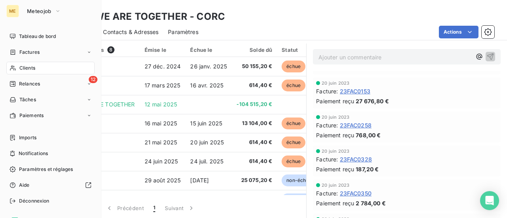
click at [27, 65] on div "Clients" at bounding box center [50, 68] width 88 height 13
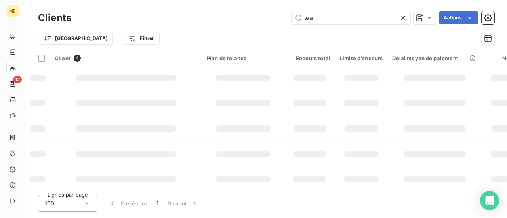
type input "w"
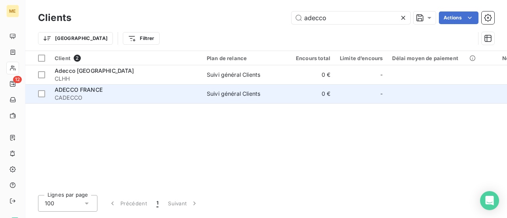
type input "adecco"
click at [135, 95] on span "CADECCO" at bounding box center [126, 98] width 142 height 8
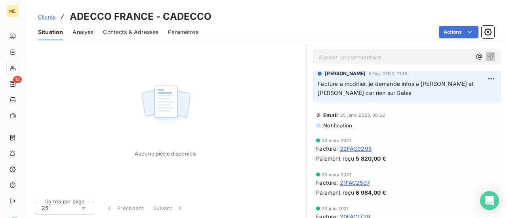
scroll to position [1265, 0]
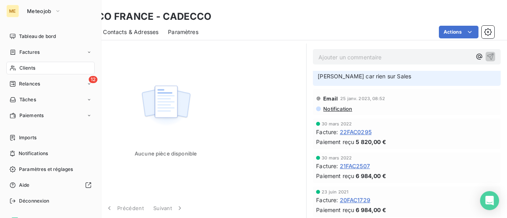
click at [28, 70] on span "Clients" at bounding box center [27, 68] width 16 height 7
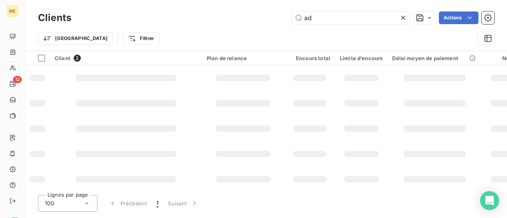
type input "a"
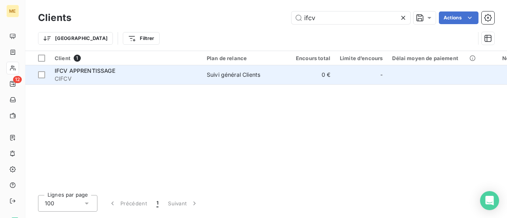
type input "ifcv"
click at [98, 78] on span "CIFCV" at bounding box center [126, 79] width 142 height 8
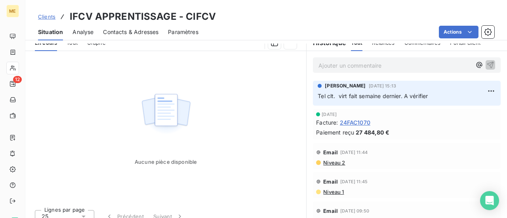
scroll to position [178, 0]
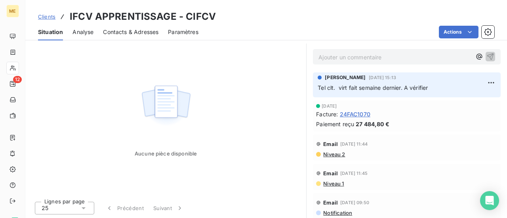
click at [360, 113] on span "24FAC1070" at bounding box center [355, 114] width 30 height 8
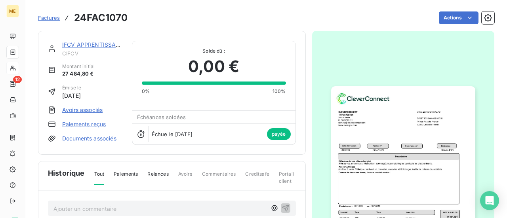
scroll to position [1, 0]
click at [381, 181] on img "button" at bounding box center [403, 187] width 144 height 203
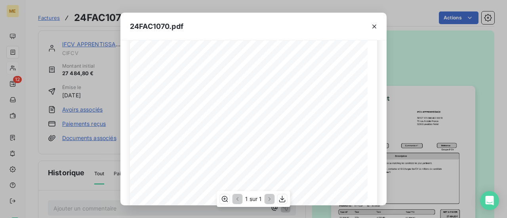
scroll to position [119, 0]
click at [374, 30] on icon "button" at bounding box center [374, 27] width 8 height 8
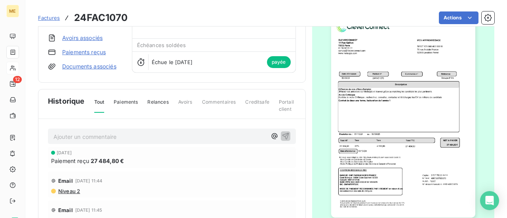
scroll to position [80, 0]
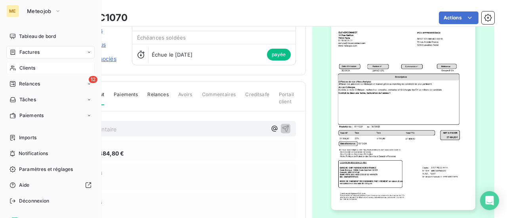
click at [25, 68] on span "Clients" at bounding box center [27, 68] width 16 height 7
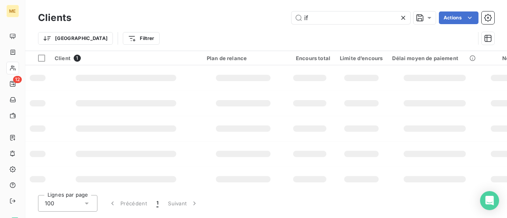
type input "i"
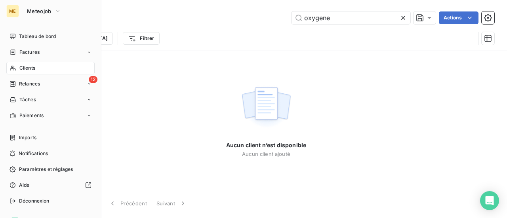
click at [28, 70] on span "Clients" at bounding box center [27, 68] width 16 height 7
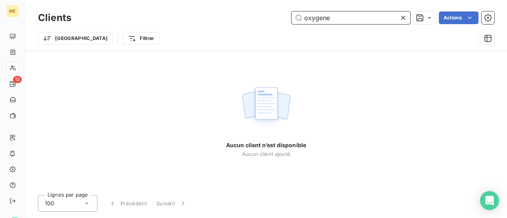
click at [333, 19] on input "oxygene" at bounding box center [350, 17] width 119 height 13
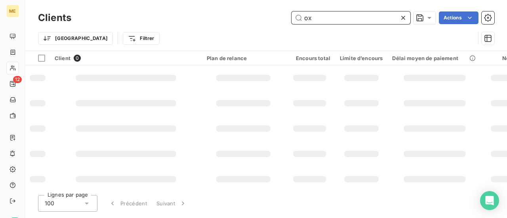
type input "o"
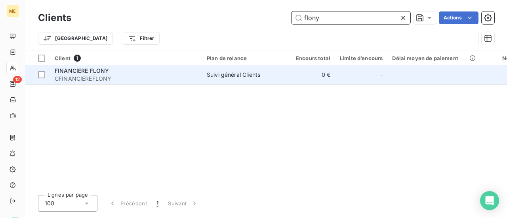
type input "flony"
click at [105, 74] on div "FINANCIERE FLONY" at bounding box center [126, 71] width 142 height 8
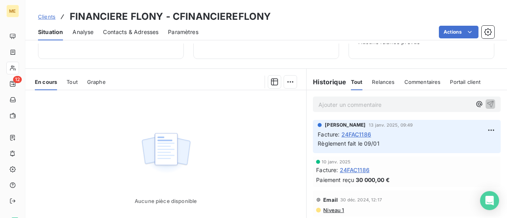
scroll to position [158, 0]
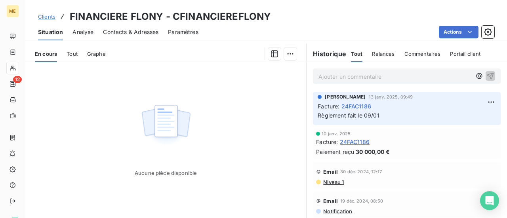
click at [355, 141] on span "24FAC1186" at bounding box center [355, 142] width 30 height 8
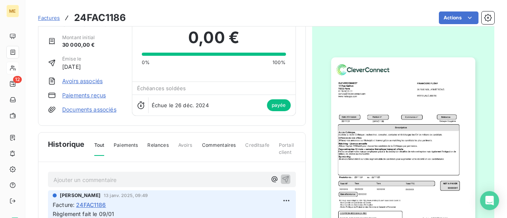
scroll to position [40, 0]
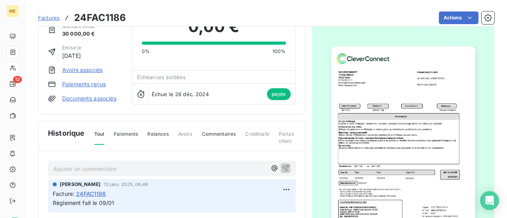
click at [344, 151] on img "button" at bounding box center [403, 147] width 144 height 203
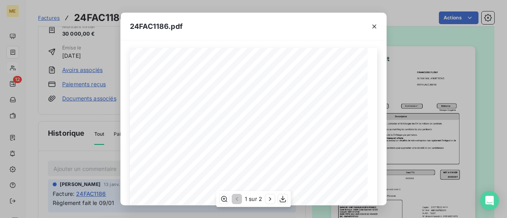
scroll to position [0, 0]
click at [372, 27] on icon "button" at bounding box center [374, 27] width 8 height 8
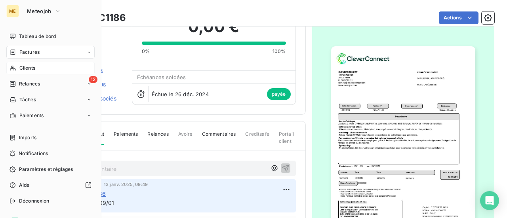
click at [27, 69] on span "Clients" at bounding box center [27, 68] width 16 height 7
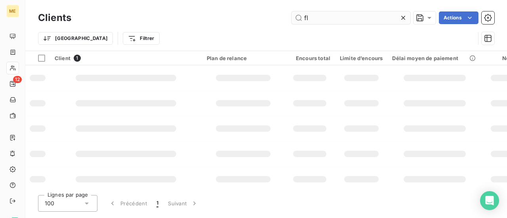
type input "f"
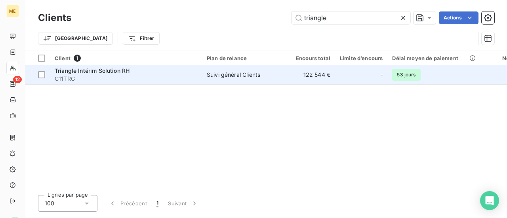
type input "triangle"
click at [77, 79] on span "C11TRG" at bounding box center [126, 79] width 142 height 8
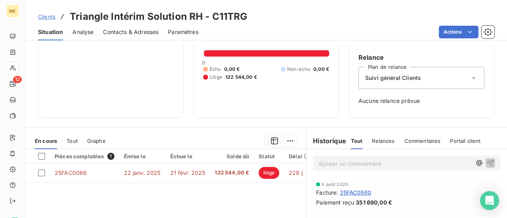
scroll to position [178, 0]
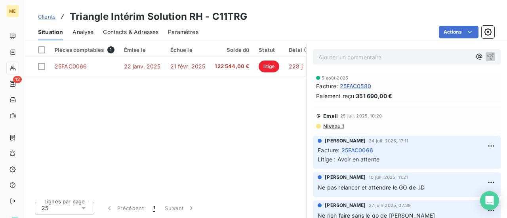
click at [354, 84] on span "25FAC0580" at bounding box center [355, 86] width 31 height 8
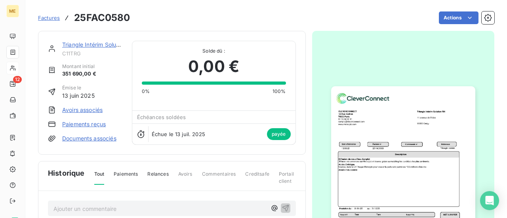
click at [366, 175] on img "button" at bounding box center [403, 187] width 144 height 203
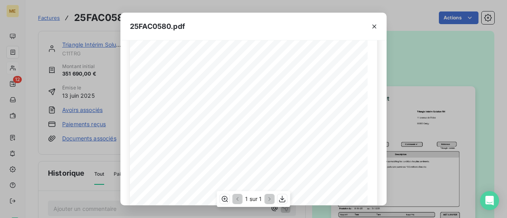
scroll to position [79, 0]
click at [374, 24] on icon "button" at bounding box center [374, 27] width 8 height 8
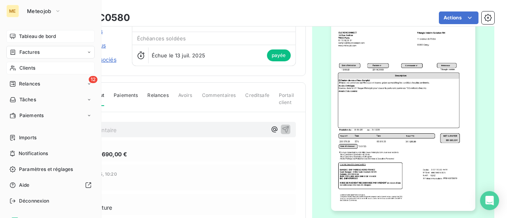
click at [31, 36] on span "Tableau de bord" at bounding box center [37, 36] width 37 height 7
